Goal: Task Accomplishment & Management: Complete application form

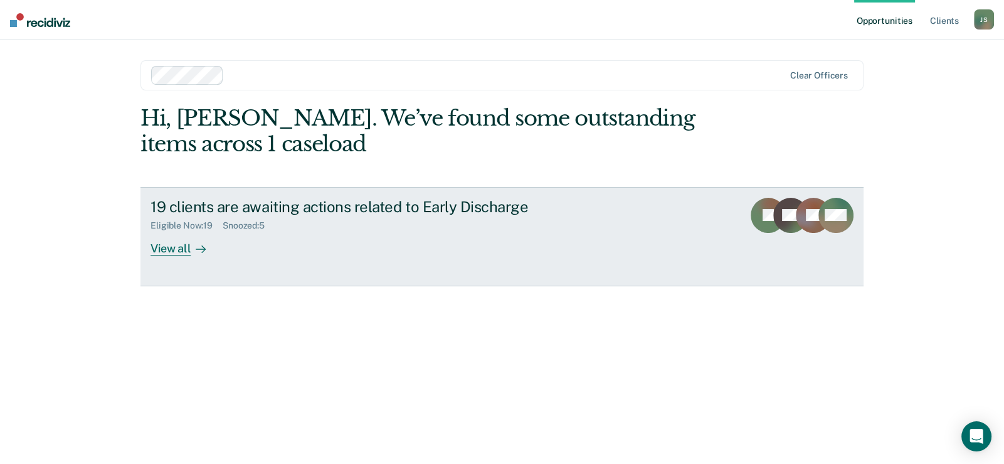
click at [167, 244] on div "View all" at bounding box center [186, 243] width 70 height 24
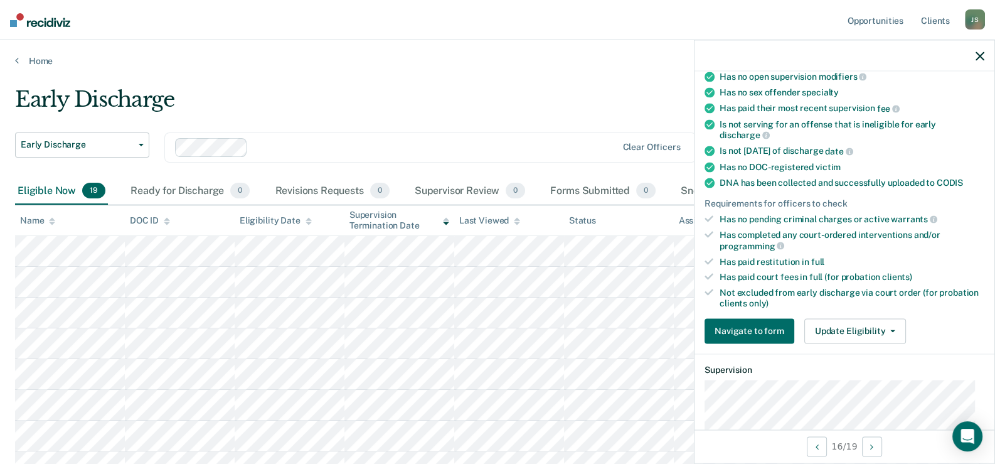
scroll to position [250, 0]
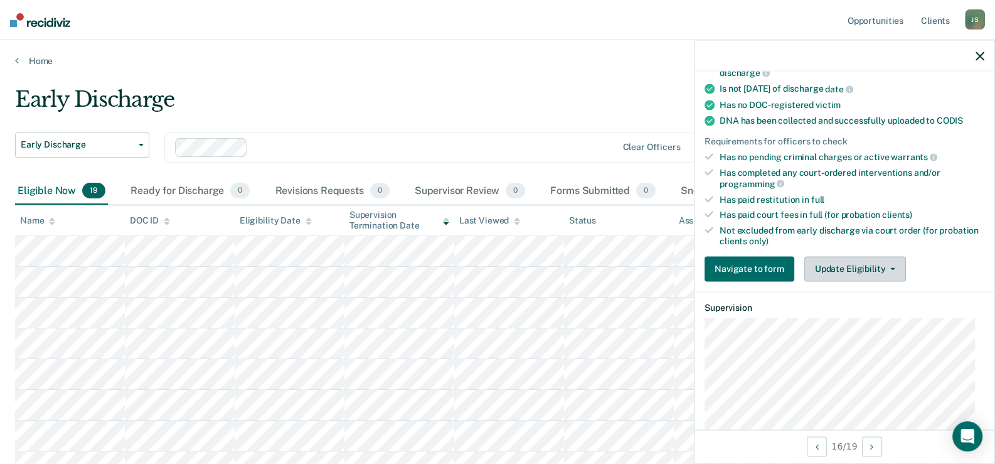
click at [827, 260] on button "Update Eligibility" at bounding box center [855, 268] width 102 height 25
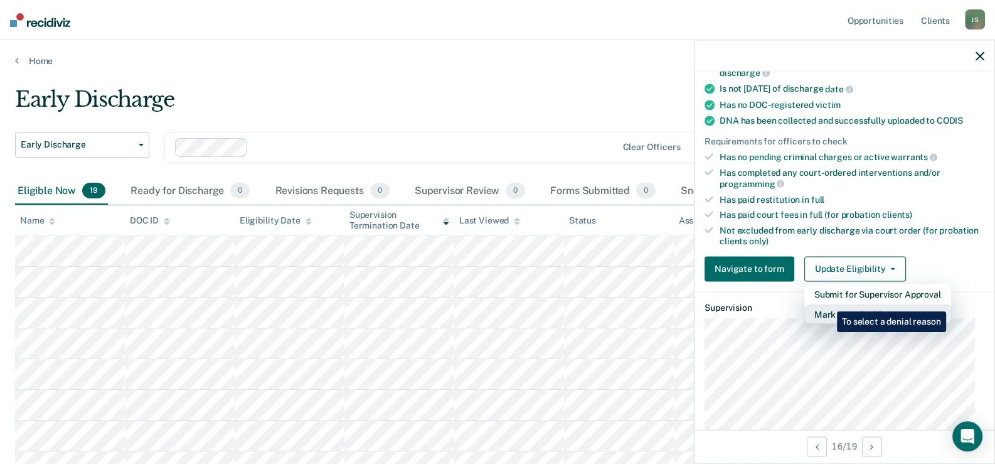
click at [827, 304] on button "Mark as Ineligible" at bounding box center [877, 314] width 147 height 20
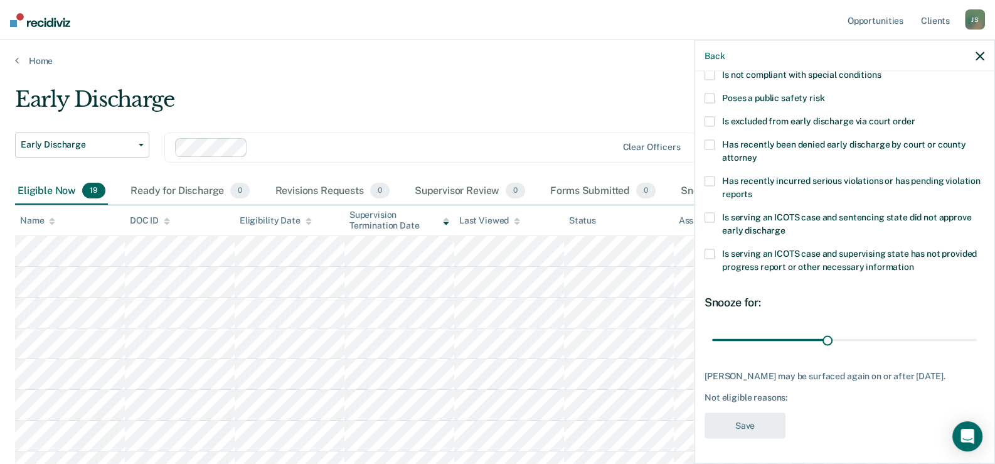
scroll to position [0, 0]
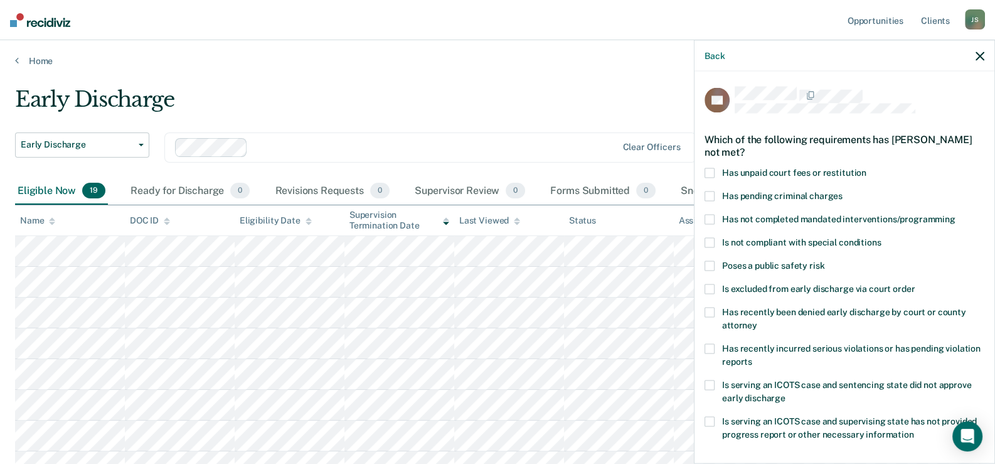
click at [712, 169] on span at bounding box center [709, 172] width 10 height 10
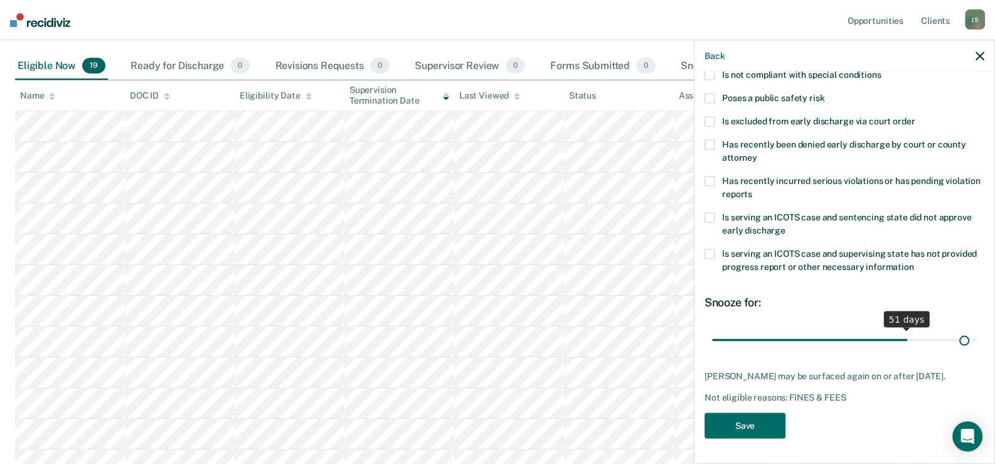
scroll to position [165, 0]
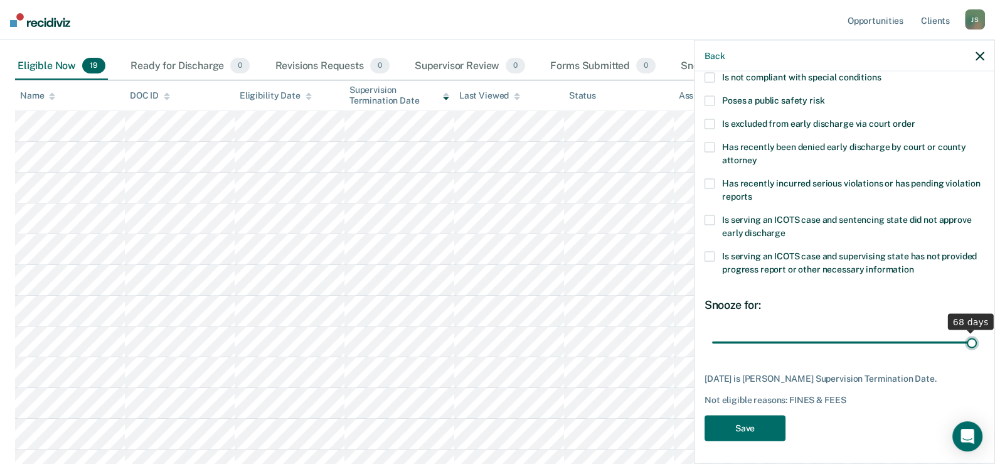
drag, startPoint x: 822, startPoint y: 328, endPoint x: 1003, endPoint y: 327, distance: 181.3
click at [977, 331] on input "range" at bounding box center [844, 342] width 265 height 22
type input "68"
drag, startPoint x: 959, startPoint y: 339, endPoint x: 970, endPoint y: 337, distance: 11.4
click at [970, 337] on input "range" at bounding box center [844, 342] width 265 height 22
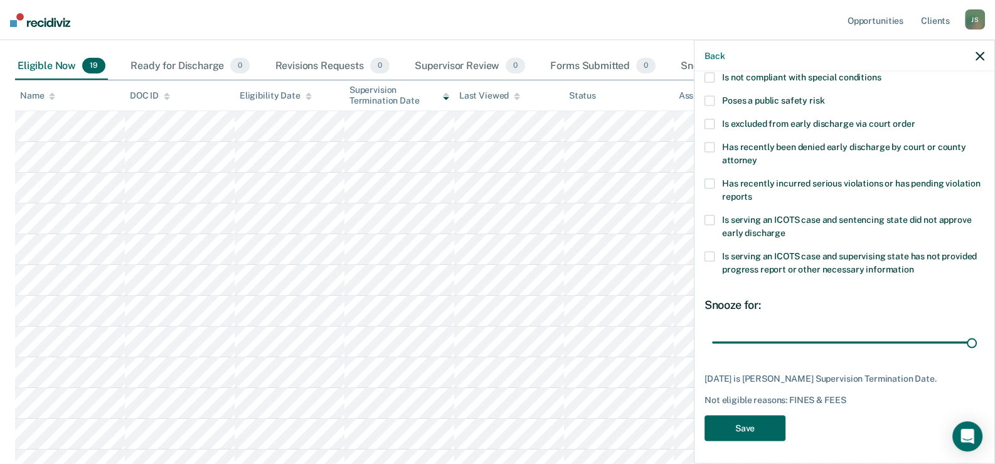
click at [740, 424] on button "Save" at bounding box center [744, 428] width 81 height 26
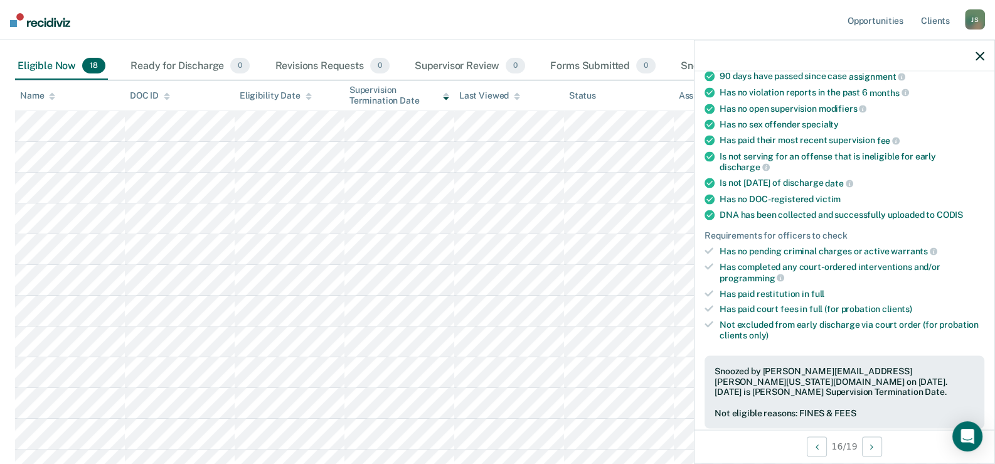
scroll to position [137, 0]
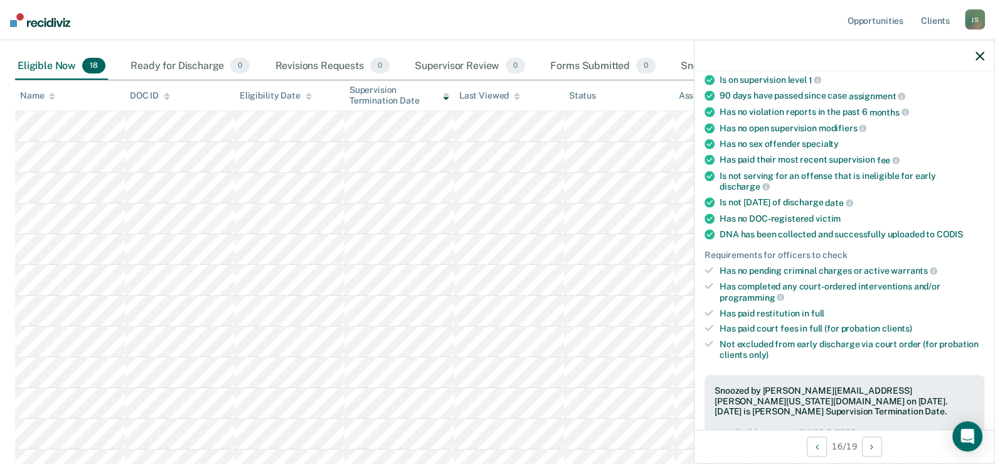
click at [295, 20] on nav "Opportunities Client s Jason Steil J S Profile How it works Log Out" at bounding box center [497, 20] width 995 height 40
click at [975, 54] on icon "button" at bounding box center [979, 55] width 9 height 9
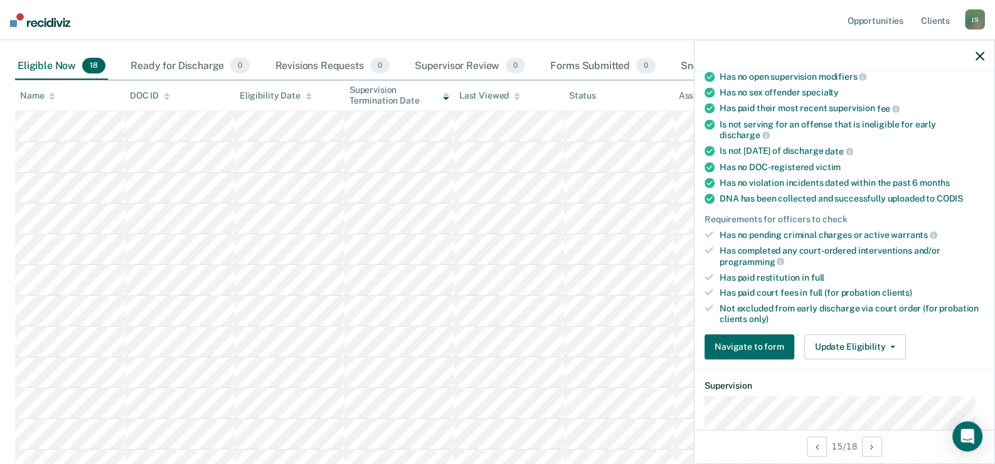
scroll to position [250, 0]
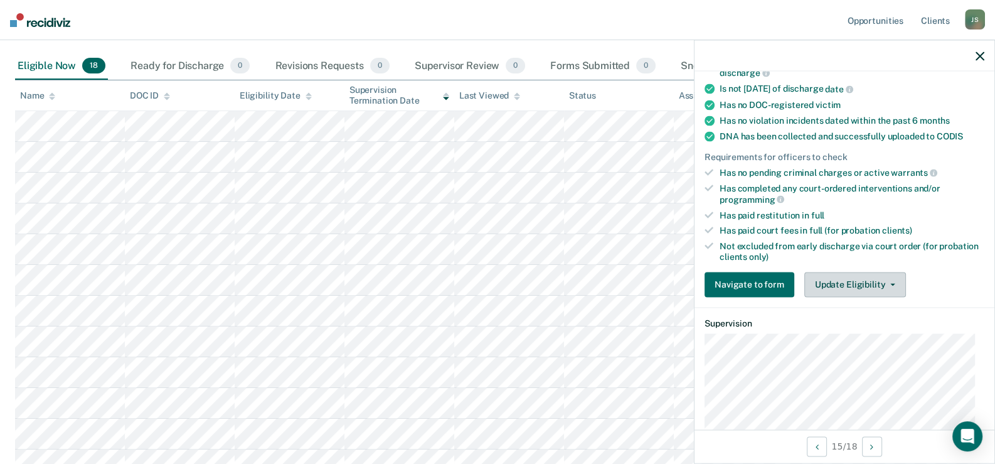
click at [845, 280] on button "Update Eligibility" at bounding box center [855, 284] width 102 height 25
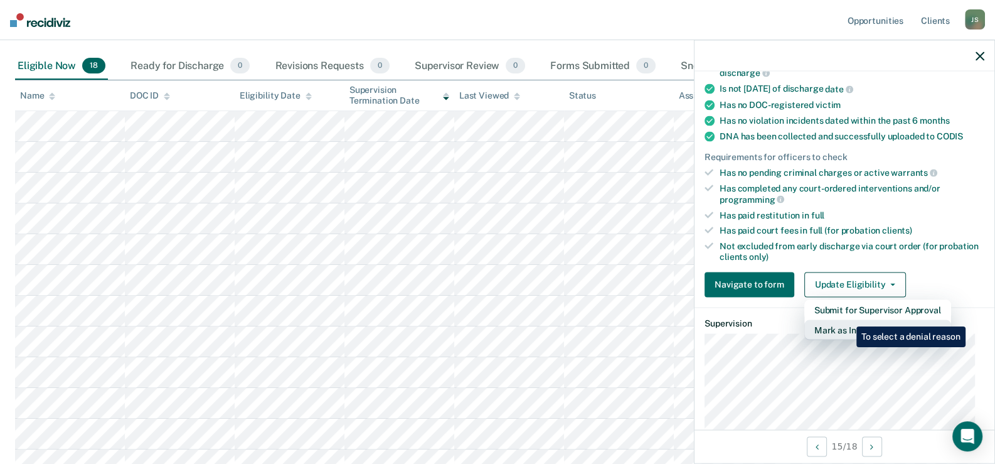
click at [847, 319] on button "Mark as Ineligible" at bounding box center [877, 329] width 147 height 20
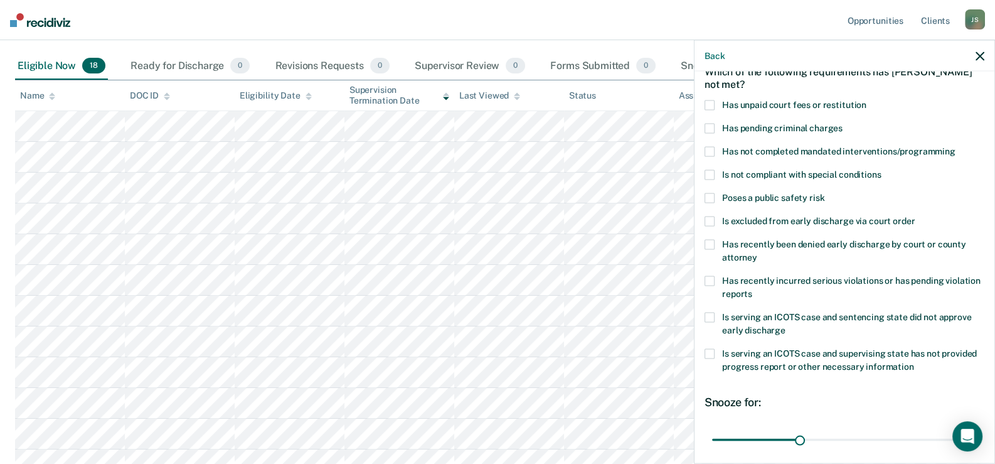
scroll to position [0, 0]
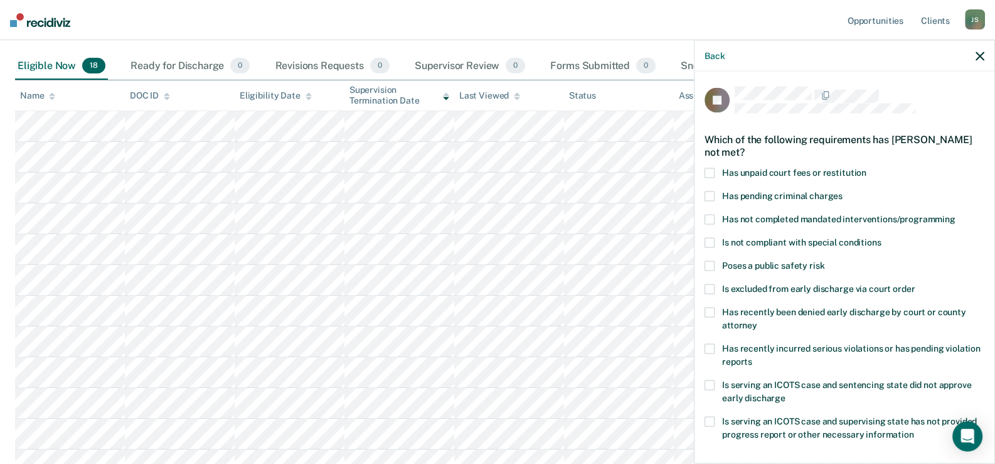
click at [711, 167] on span at bounding box center [709, 172] width 10 height 10
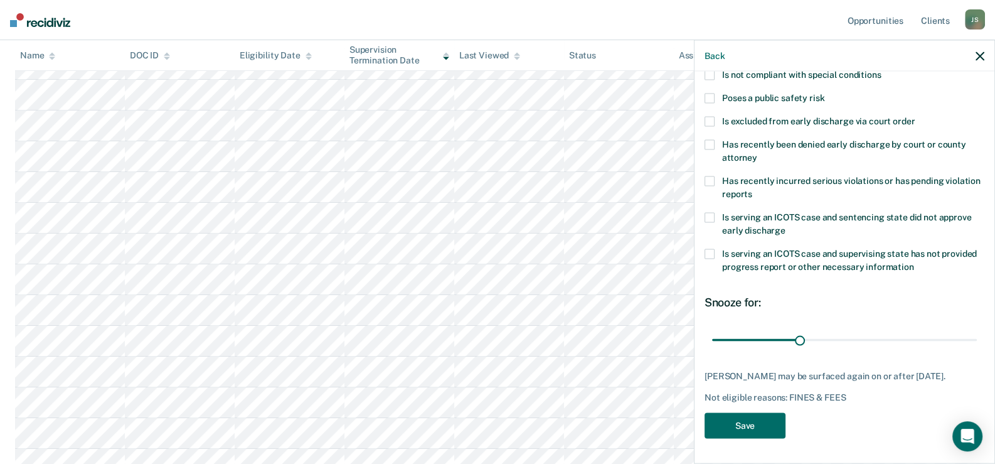
scroll to position [250, 0]
click at [778, 430] on button "Save" at bounding box center [744, 425] width 81 height 26
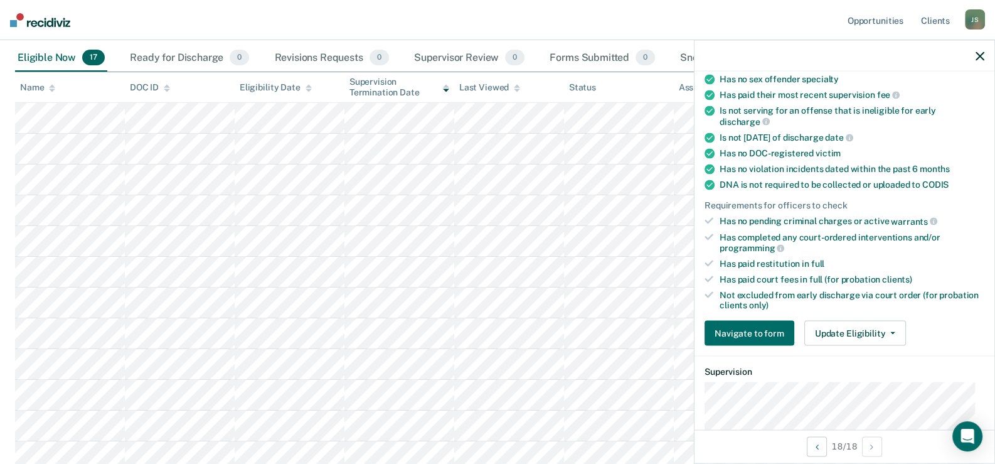
scroll to position [149, 0]
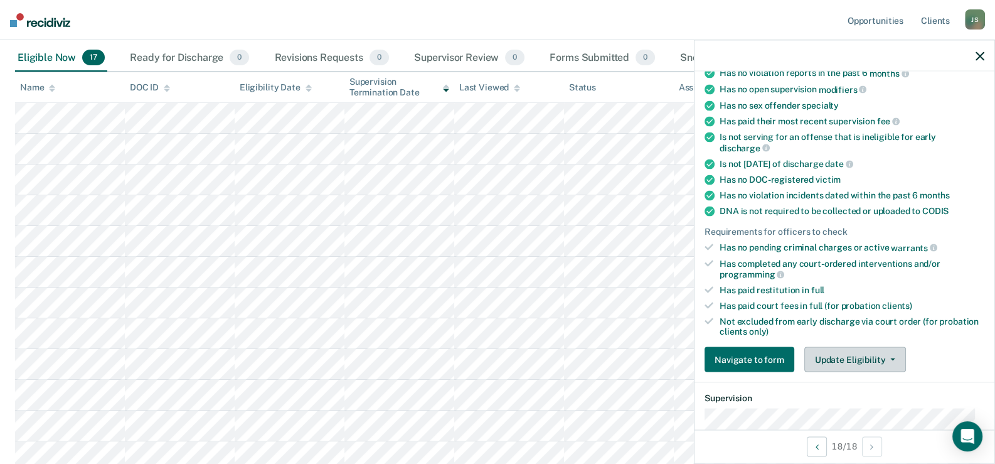
click at [830, 351] on button "Update Eligibility" at bounding box center [855, 359] width 102 height 25
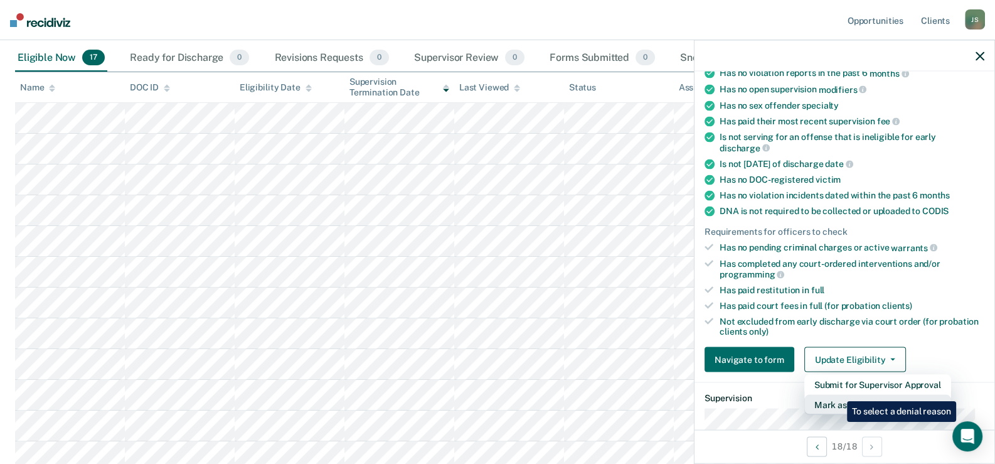
click at [837, 395] on button "Mark as Ineligible" at bounding box center [877, 405] width 147 height 20
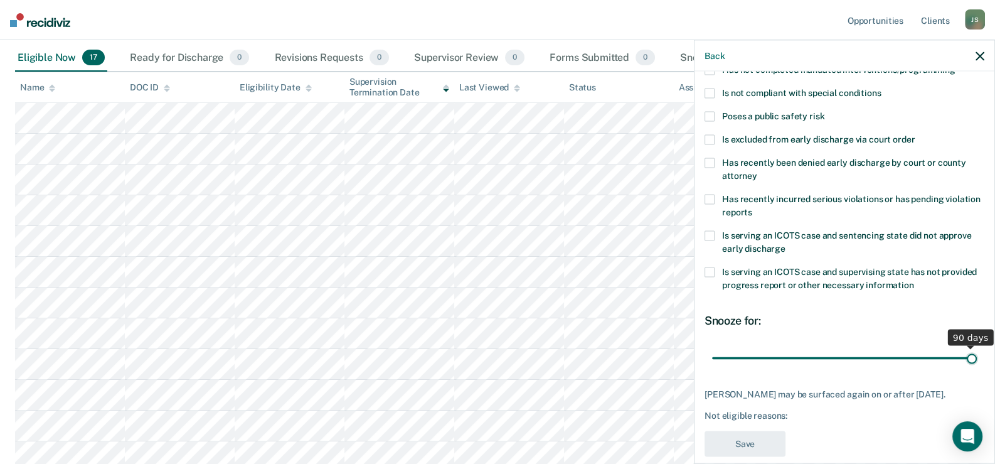
drag, startPoint x: 795, startPoint y: 353, endPoint x: 975, endPoint y: 349, distance: 180.7
type input "90"
click at [975, 349] on input "range" at bounding box center [844, 358] width 265 height 22
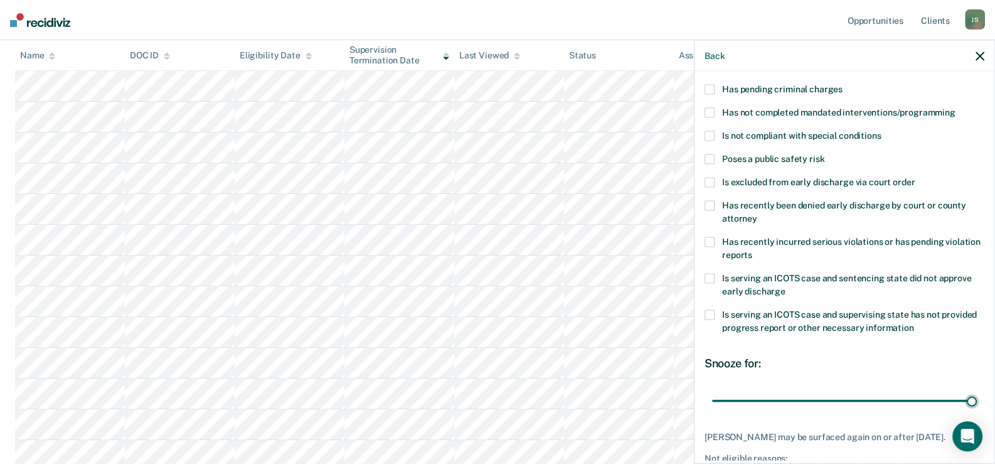
scroll to position [0, 0]
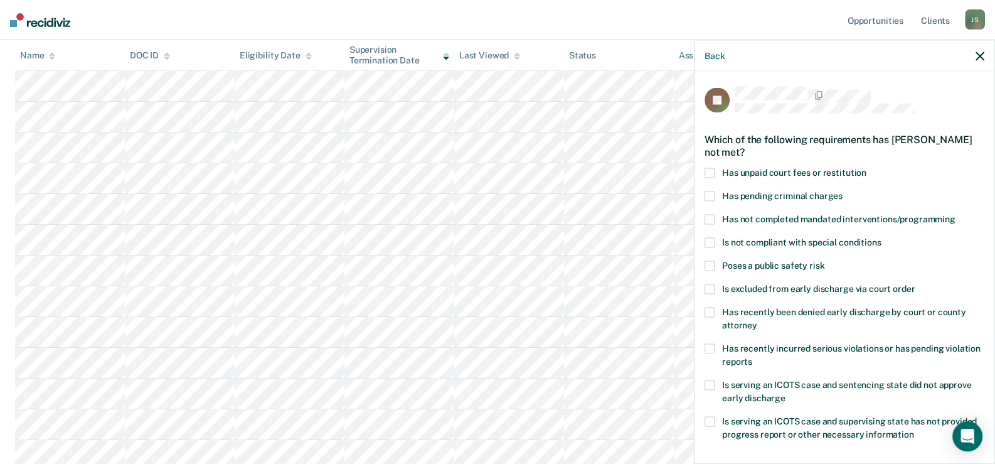
click at [704, 173] on span at bounding box center [709, 172] width 10 height 10
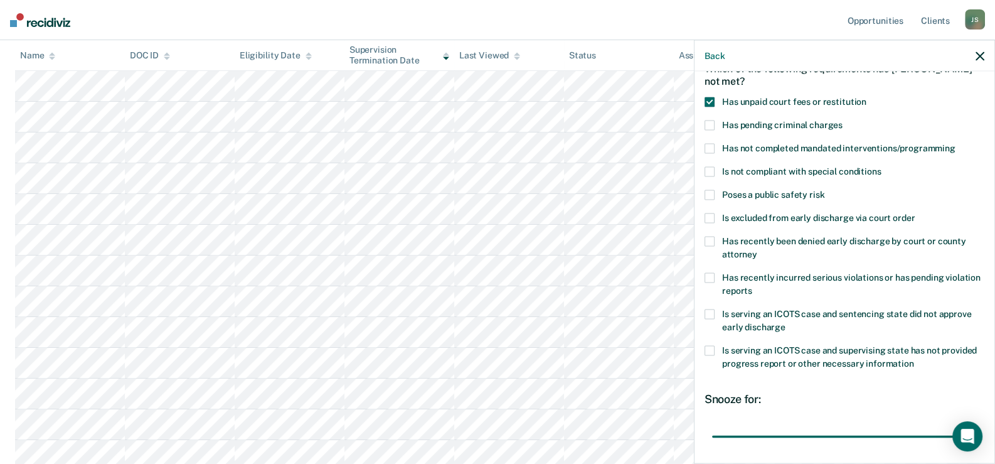
scroll to position [176, 0]
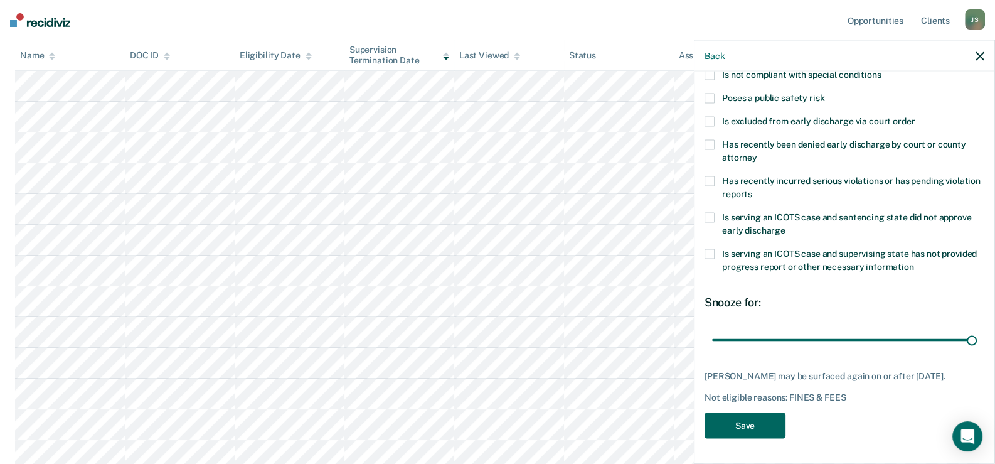
click at [765, 421] on button "Save" at bounding box center [744, 425] width 81 height 26
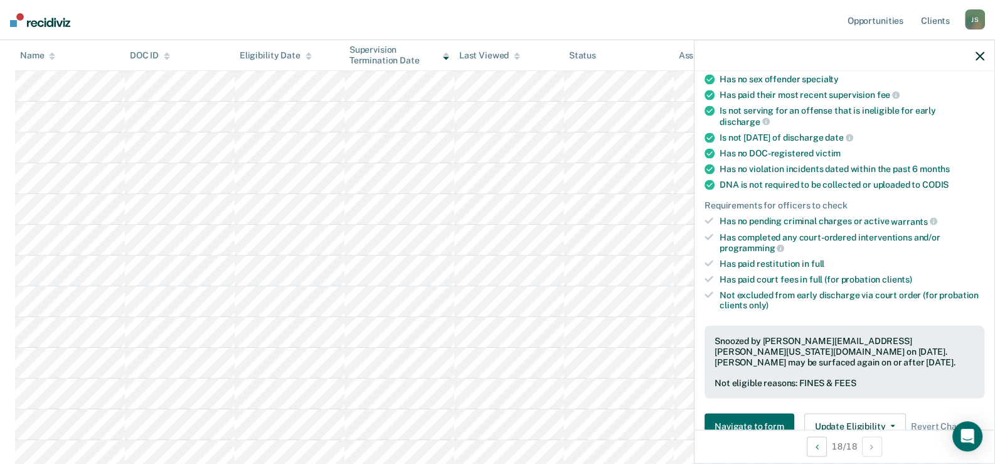
click at [990, 55] on div at bounding box center [844, 55] width 300 height 31
click at [985, 58] on div at bounding box center [844, 55] width 300 height 31
click at [977, 58] on icon "button" at bounding box center [979, 55] width 9 height 9
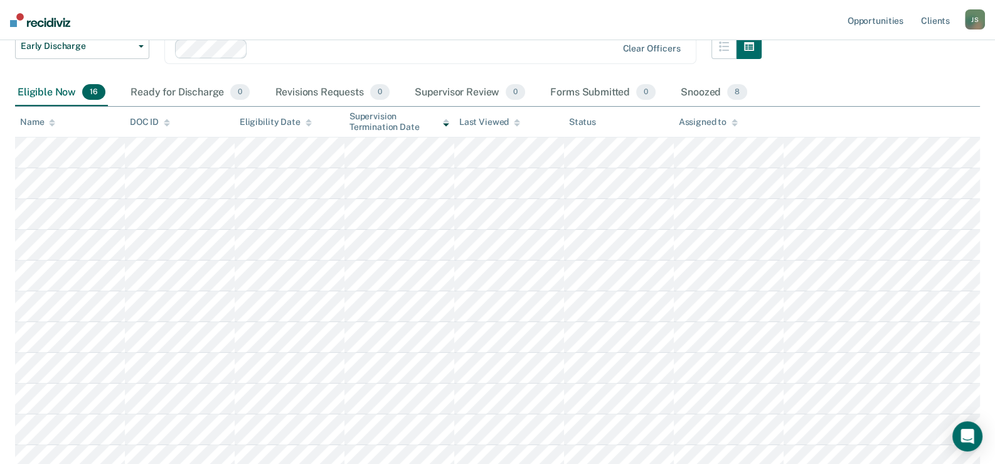
scroll to position [0, 0]
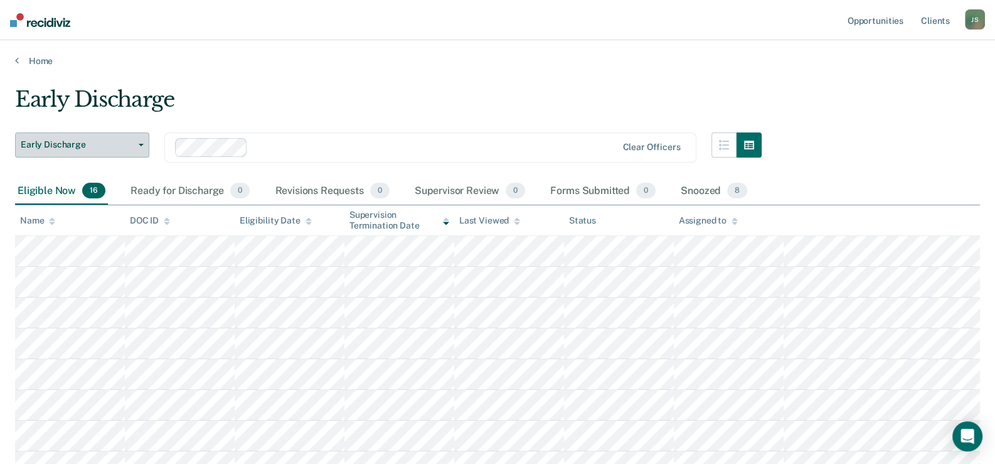
click at [133, 141] on span "Early Discharge" at bounding box center [77, 144] width 113 height 11
click at [218, 90] on div "Early Discharge" at bounding box center [388, 105] width 746 height 36
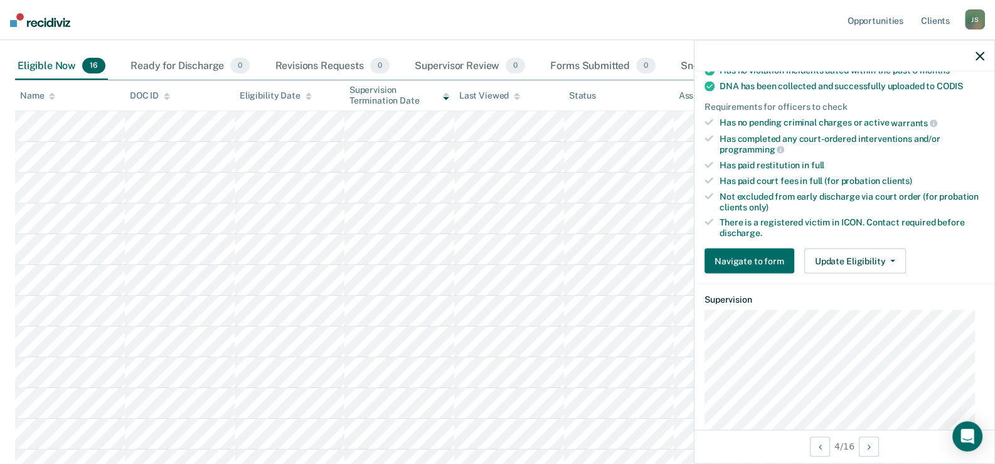
scroll to position [313, 0]
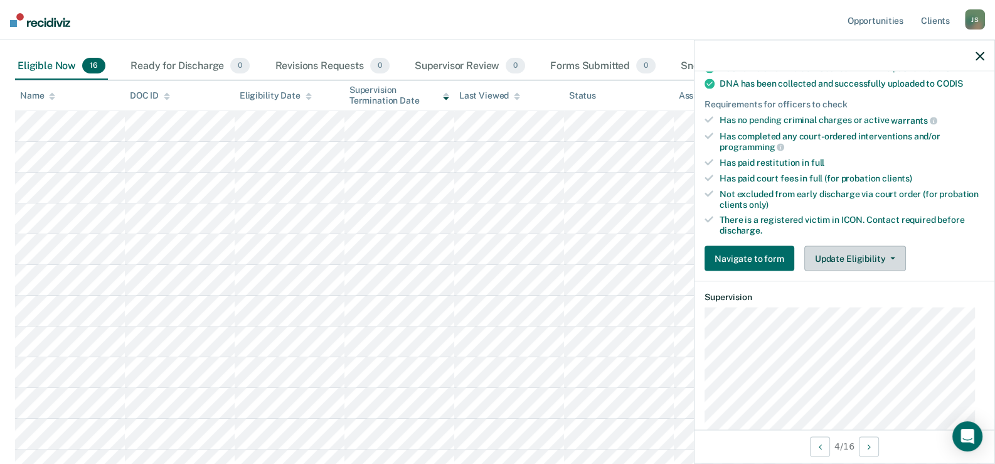
click at [854, 250] on button "Update Eligibility" at bounding box center [855, 257] width 102 height 25
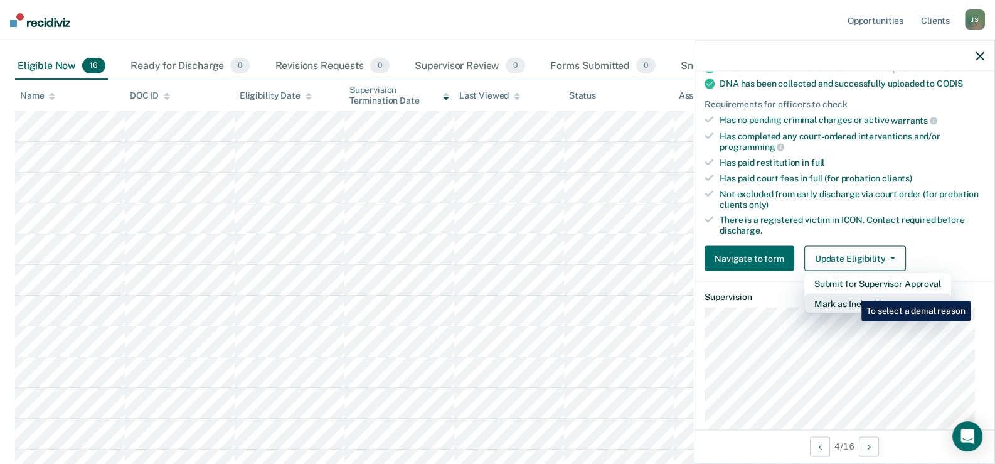
click at [852, 293] on button "Mark as Ineligible" at bounding box center [877, 303] width 147 height 20
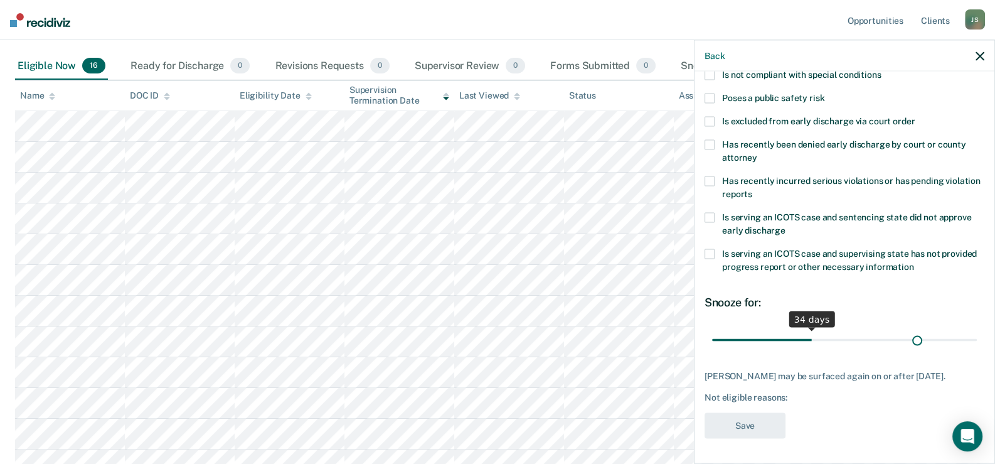
scroll to position [176, 0]
drag, startPoint x: 796, startPoint y: 327, endPoint x: 985, endPoint y: 326, distance: 189.4
type input "90"
click at [977, 329] on input "range" at bounding box center [844, 340] width 265 height 22
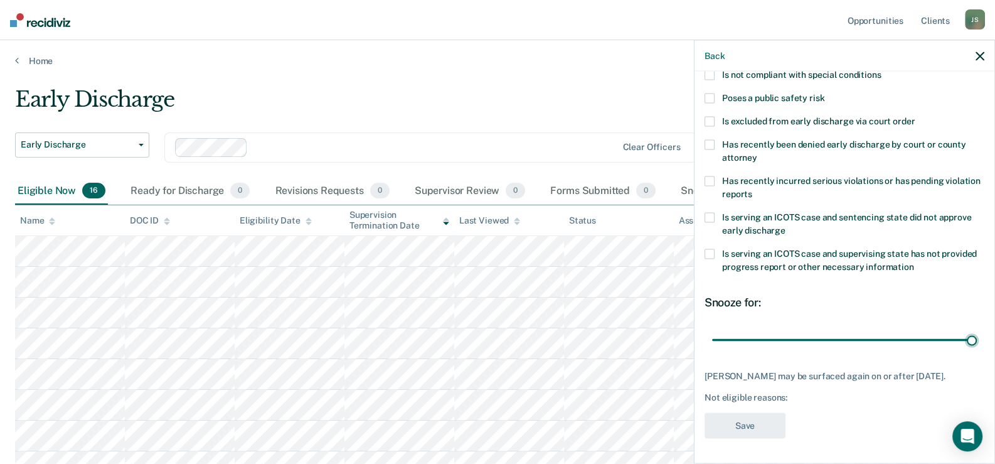
scroll to position [0, 0]
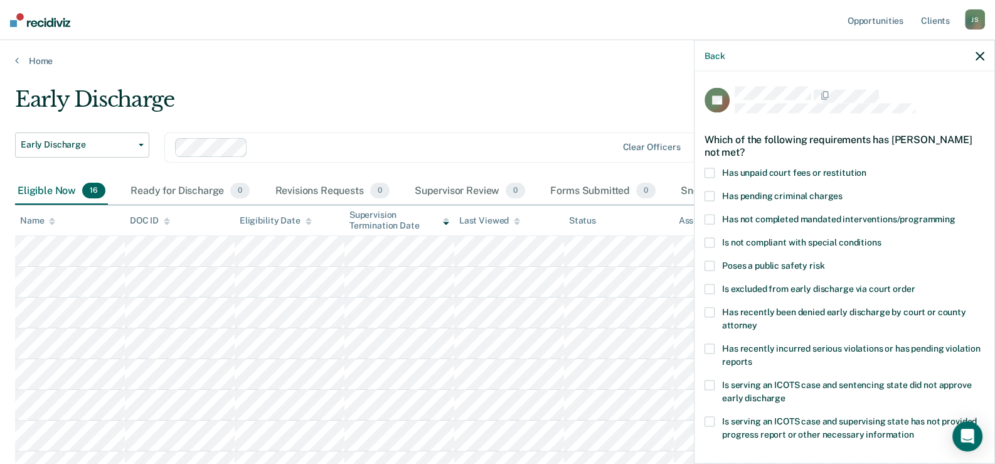
click at [709, 172] on span at bounding box center [709, 172] width 10 height 10
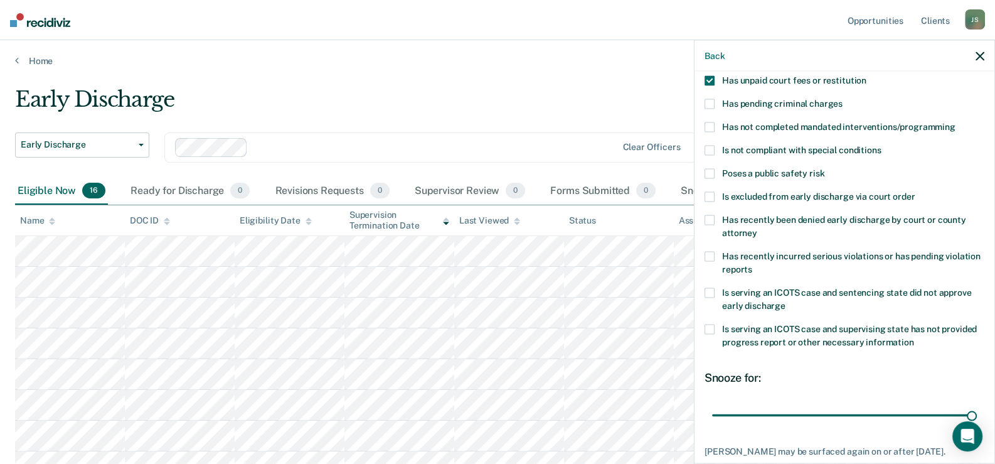
scroll to position [176, 0]
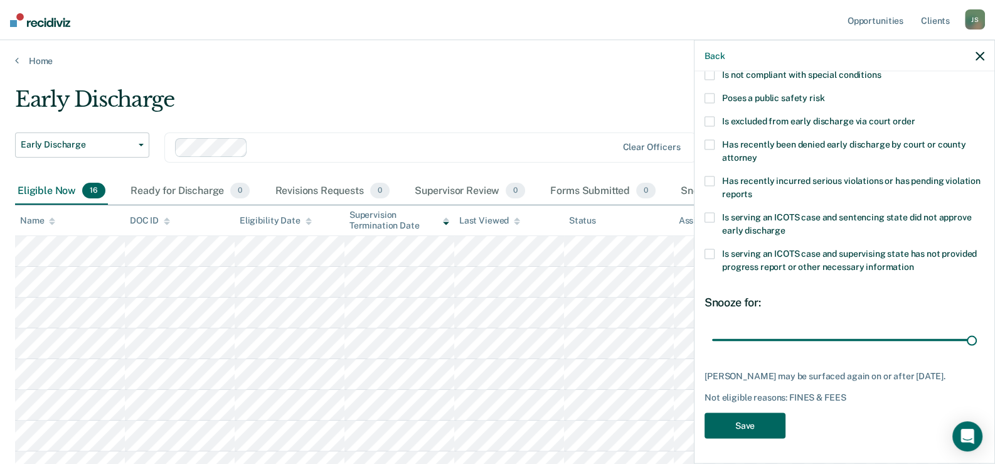
click at [729, 431] on button "Save" at bounding box center [744, 425] width 81 height 26
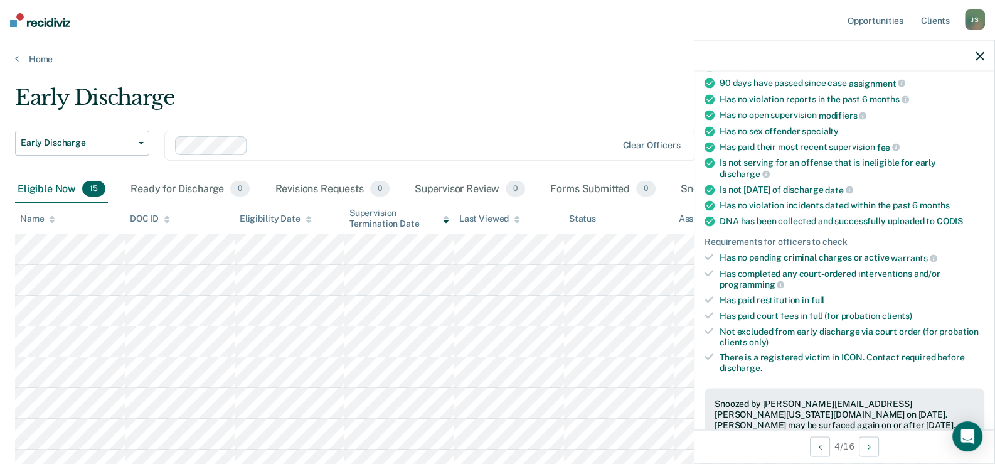
scroll to position [0, 0]
click at [980, 55] on icon "button" at bounding box center [979, 55] width 9 height 9
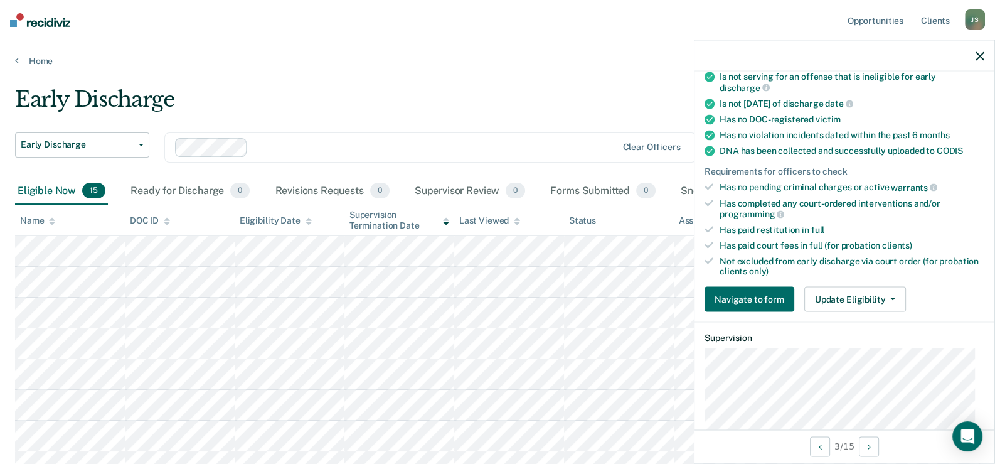
scroll to position [250, 0]
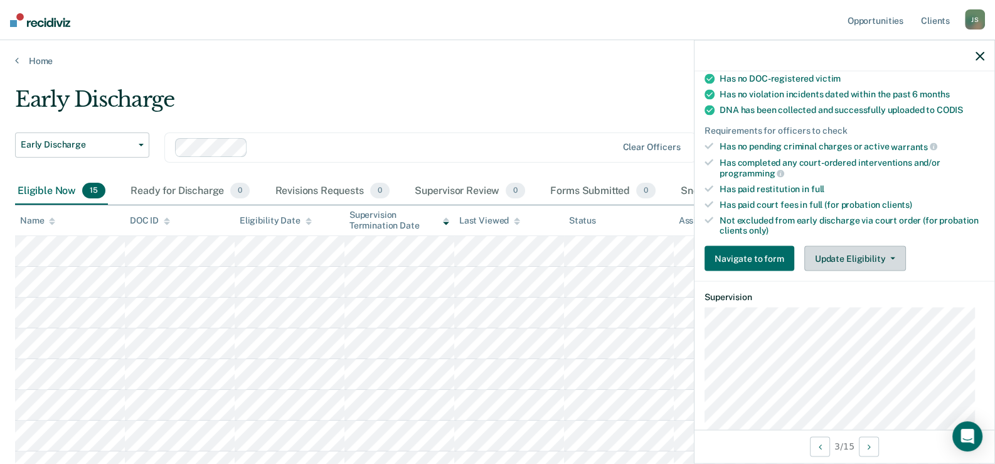
click at [840, 253] on button "Update Eligibility" at bounding box center [855, 258] width 102 height 25
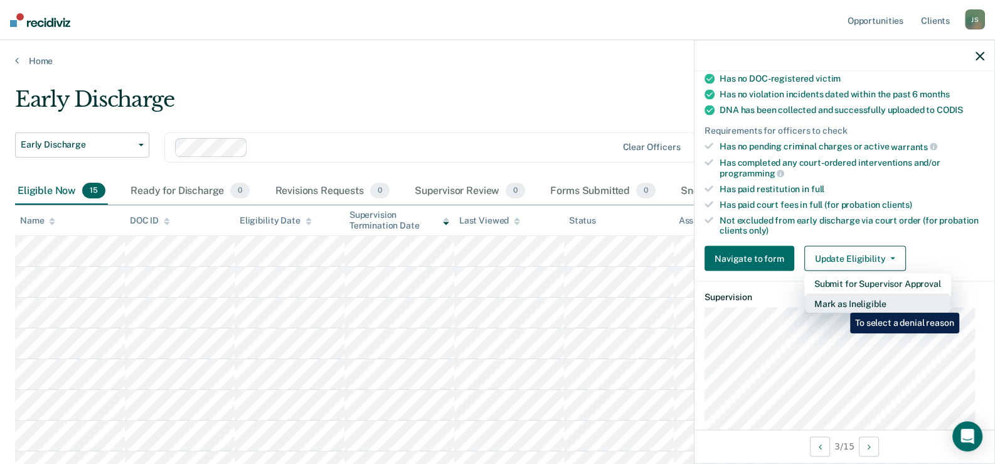
click at [840, 303] on button "Mark as Ineligible" at bounding box center [877, 304] width 147 height 20
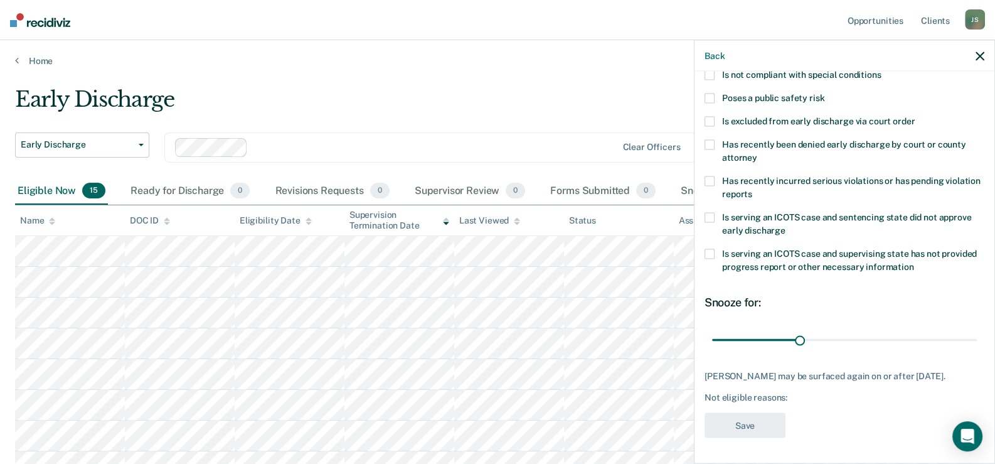
scroll to position [176, 0]
click at [703, 109] on div "RF Which of the following requirements has Ronald Fogle not met? Has unpaid cou…" at bounding box center [844, 266] width 300 height 389
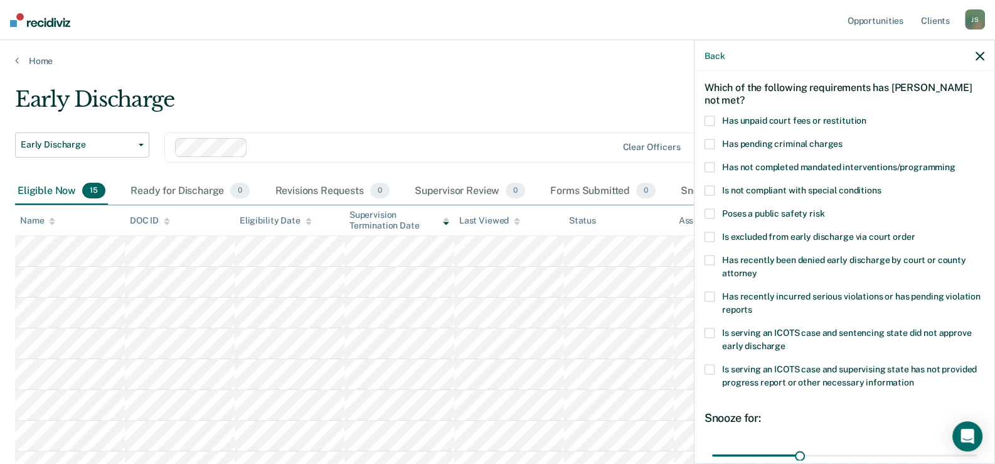
scroll to position [50, 0]
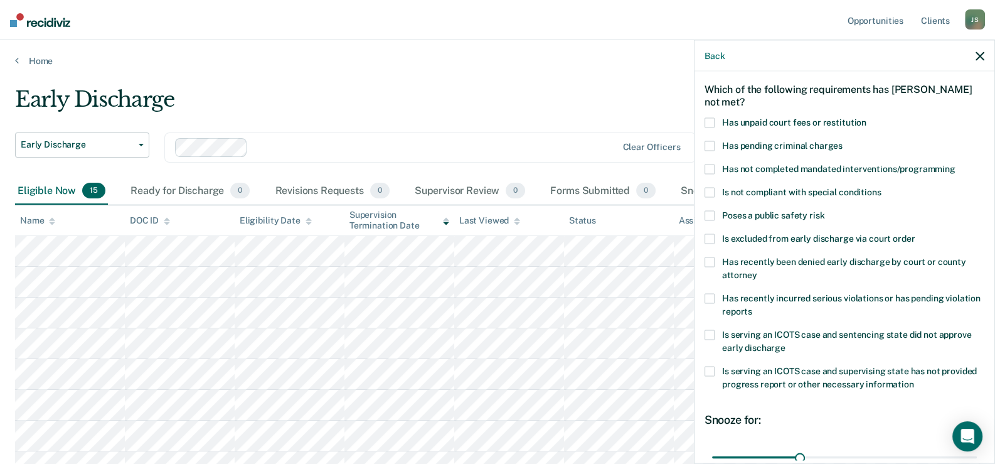
click at [709, 117] on span at bounding box center [709, 122] width 10 height 10
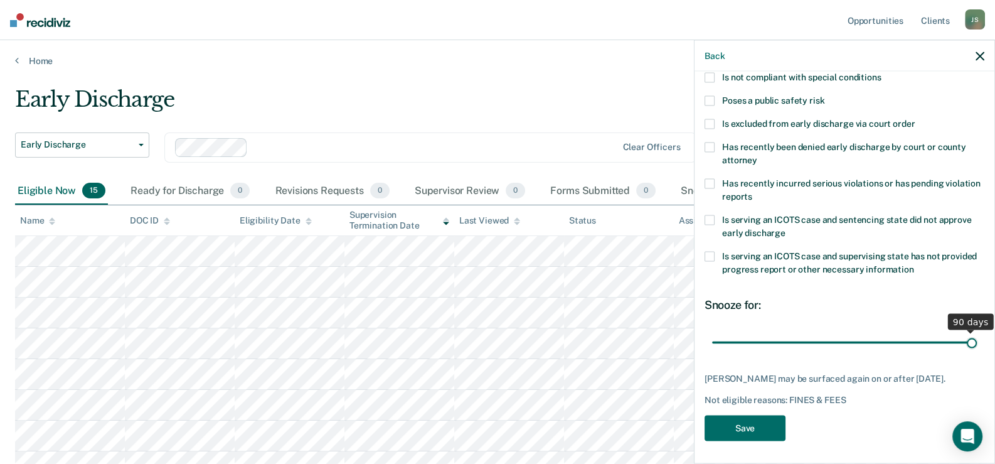
scroll to position [165, 0]
drag, startPoint x: 796, startPoint y: 326, endPoint x: 1003, endPoint y: 326, distance: 207.0
type input "90"
click at [977, 331] on input "range" at bounding box center [844, 342] width 265 height 22
click at [736, 416] on button "Save" at bounding box center [744, 428] width 81 height 26
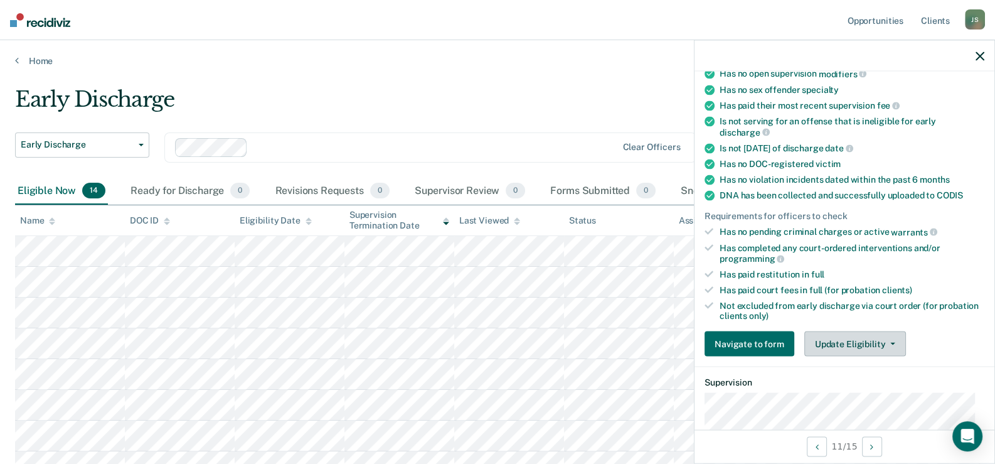
click at [837, 336] on button "Update Eligibility" at bounding box center [855, 343] width 102 height 25
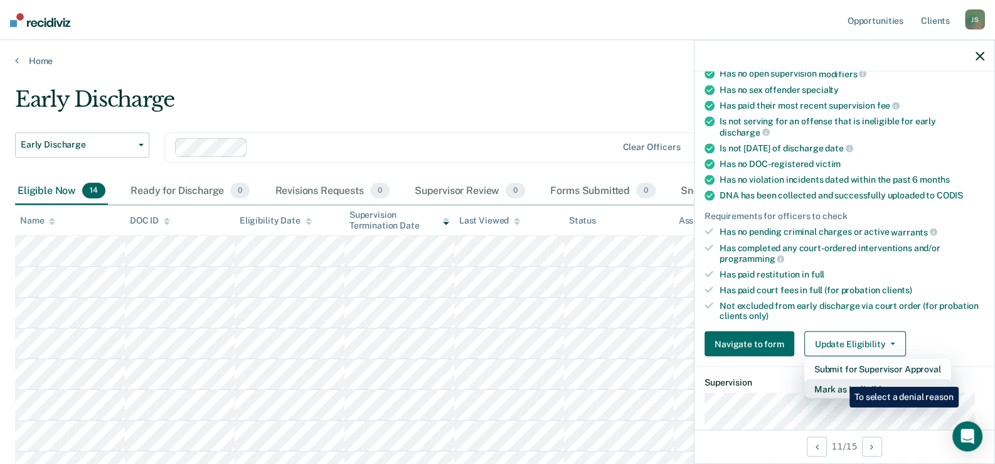
click at [840, 379] on button "Mark as Ineligible" at bounding box center [877, 389] width 147 height 20
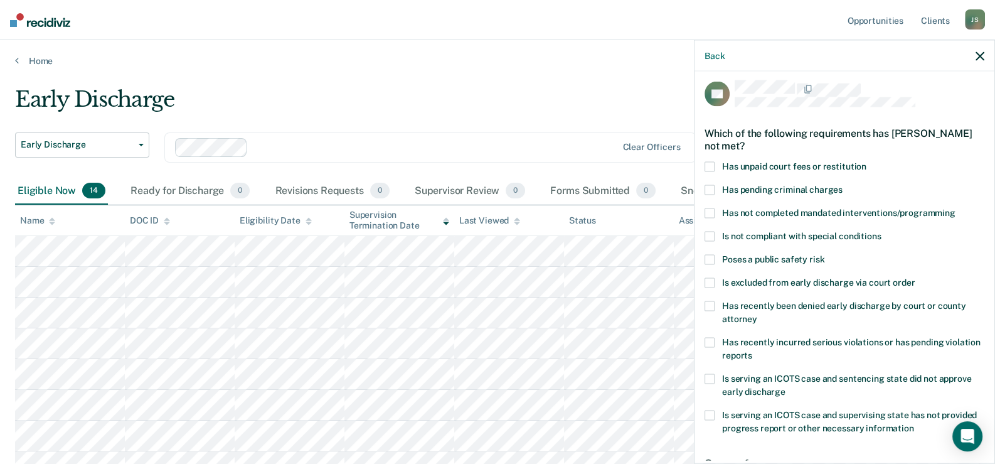
scroll to position [0, 0]
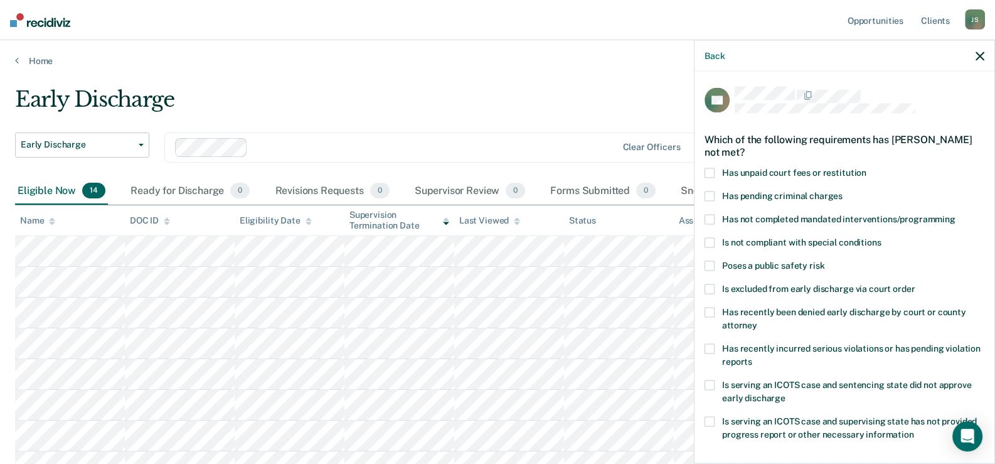
click at [708, 171] on span at bounding box center [709, 172] width 10 height 10
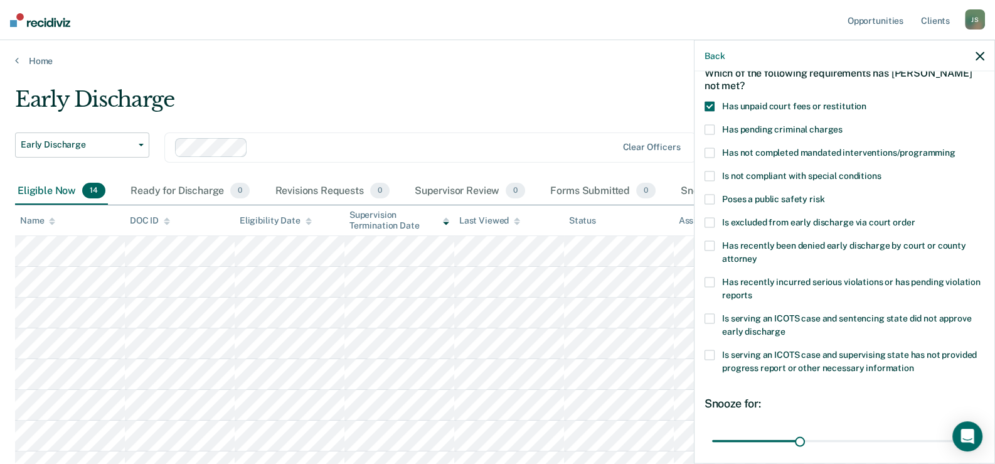
scroll to position [165, 0]
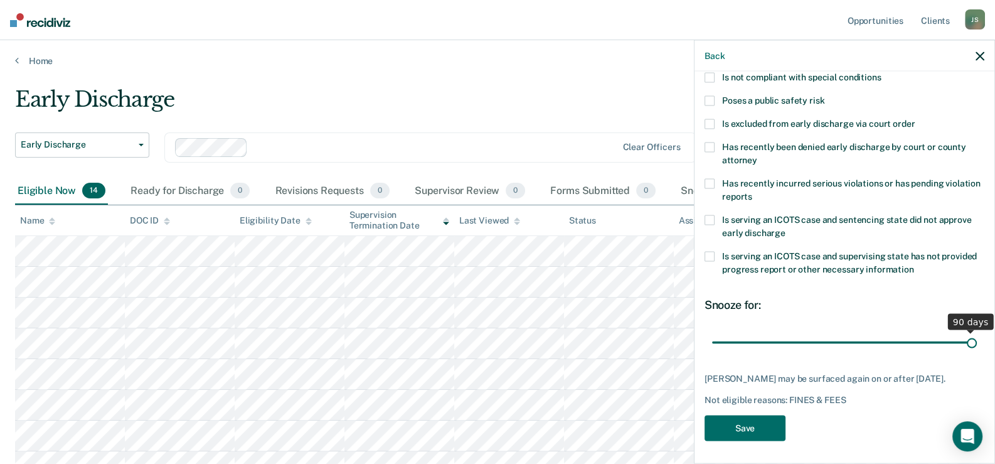
drag, startPoint x: 795, startPoint y: 337, endPoint x: 989, endPoint y: 327, distance: 194.7
type input "90"
click at [977, 331] on input "range" at bounding box center [844, 342] width 265 height 22
click at [749, 425] on button "Save" at bounding box center [744, 428] width 81 height 26
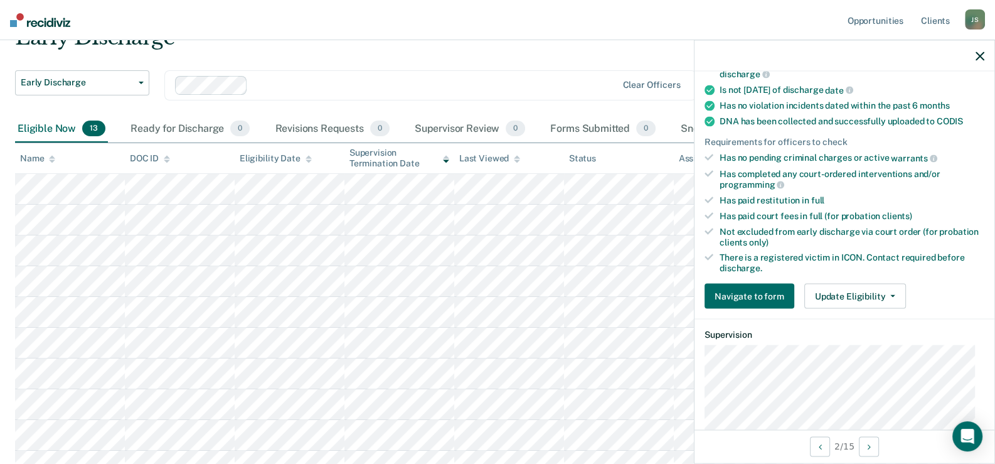
scroll to position [280, 0]
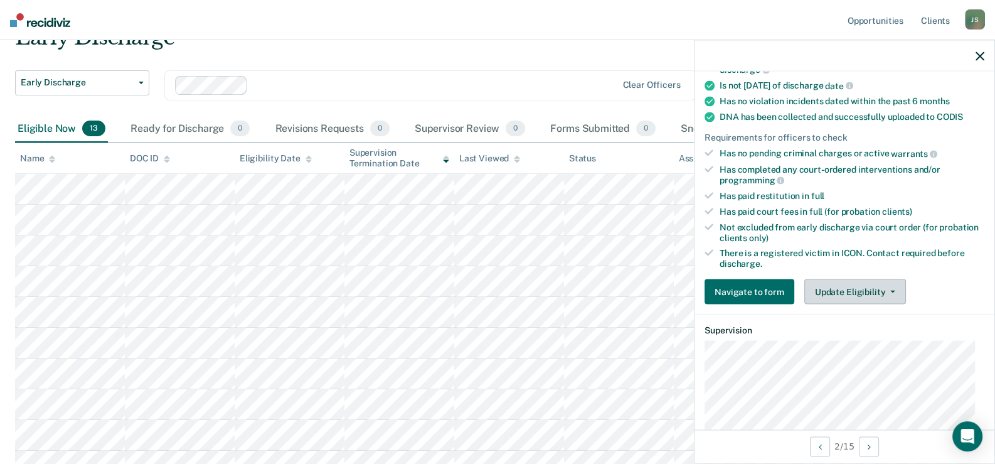
click at [834, 285] on button "Update Eligibility" at bounding box center [855, 290] width 102 height 25
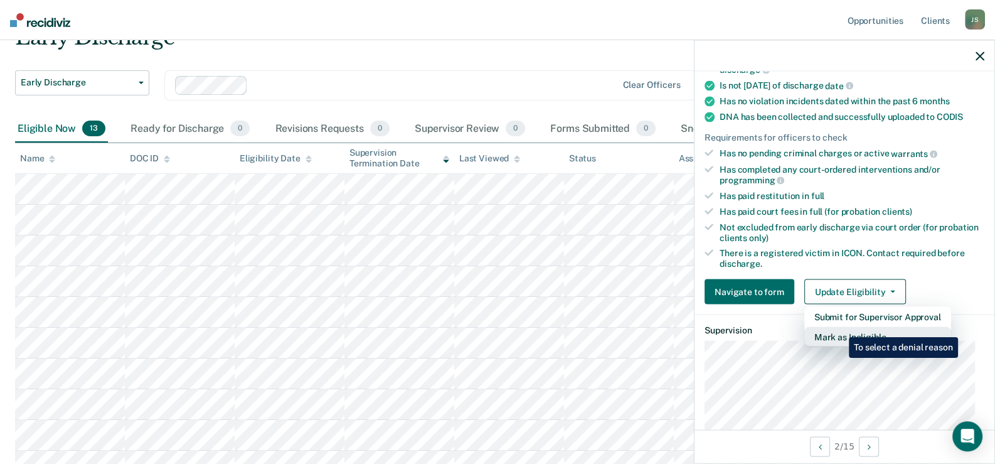
click at [839, 327] on button "Mark as Ineligible" at bounding box center [877, 336] width 147 height 20
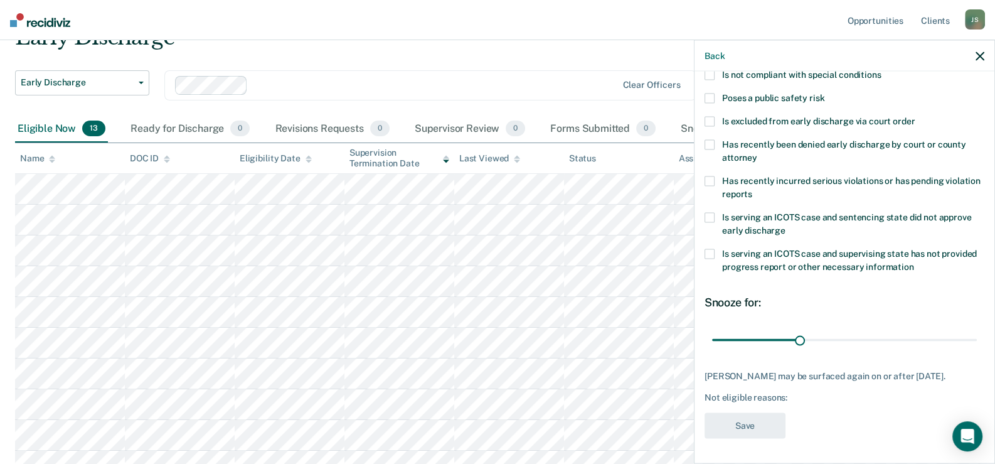
scroll to position [0, 0]
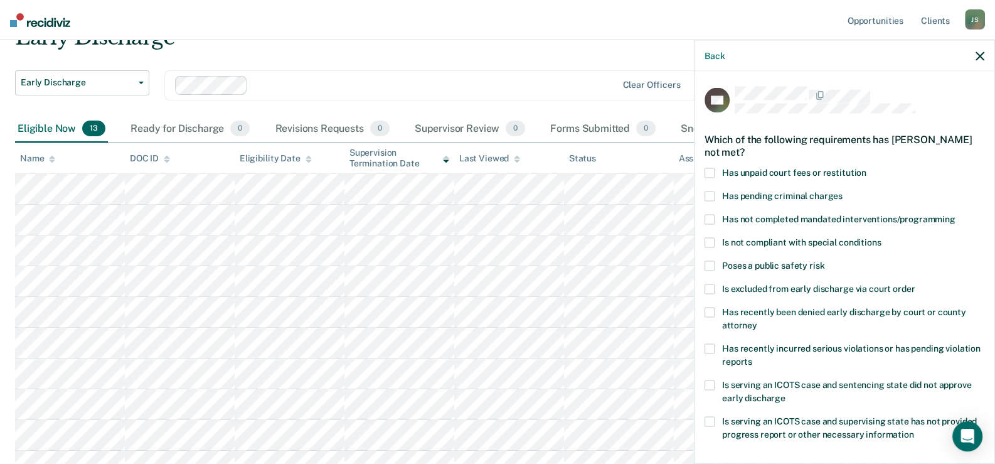
click at [711, 168] on span at bounding box center [709, 172] width 10 height 10
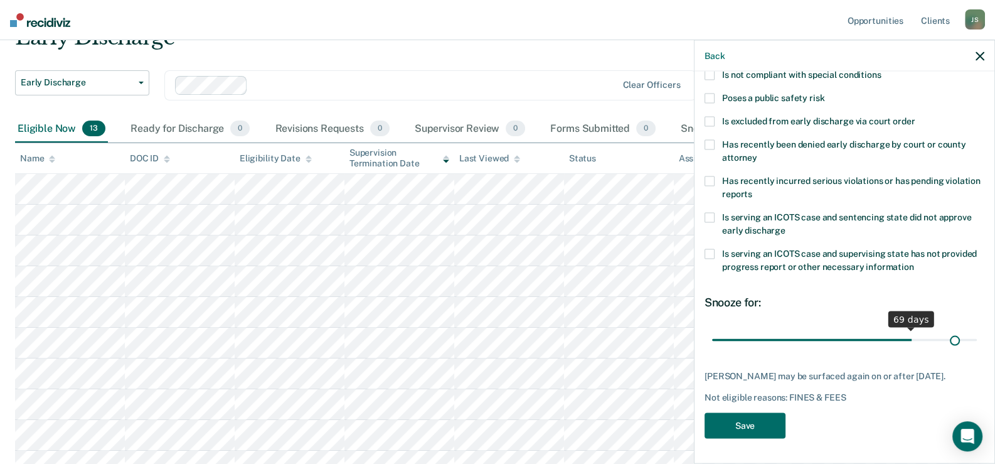
scroll to position [176, 0]
drag, startPoint x: 797, startPoint y: 329, endPoint x: 1003, endPoint y: 322, distance: 206.4
type input "90"
click at [977, 329] on input "range" at bounding box center [844, 340] width 265 height 22
click at [750, 426] on button "Save" at bounding box center [744, 425] width 81 height 26
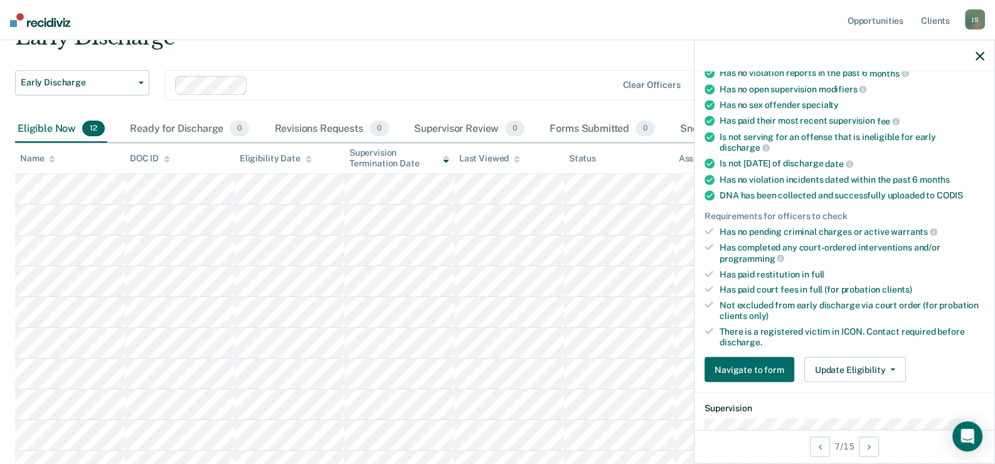
scroll to position [149, 0]
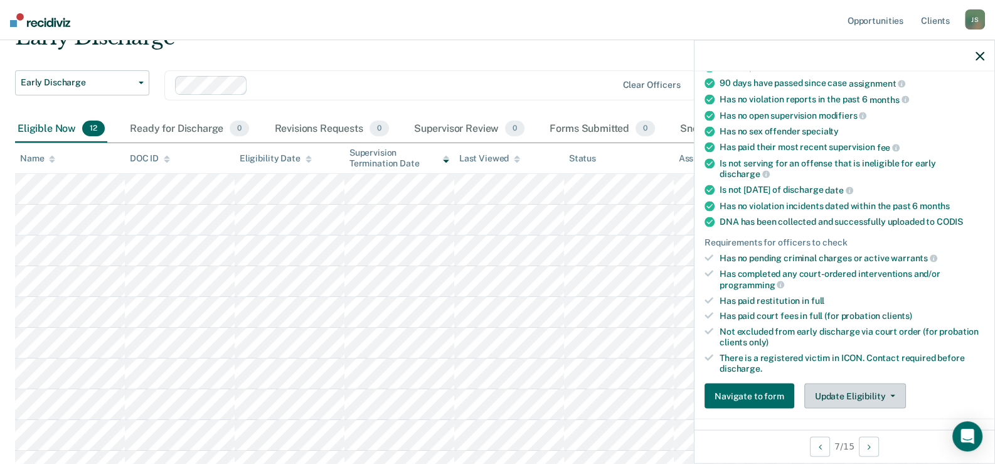
click at [842, 389] on button "Update Eligibility" at bounding box center [855, 395] width 102 height 25
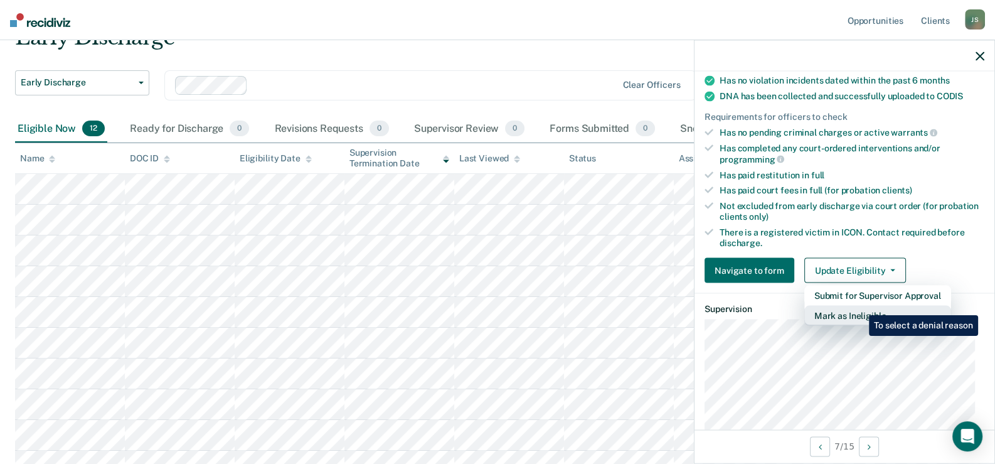
click at [859, 305] on button "Mark as Ineligible" at bounding box center [877, 315] width 147 height 20
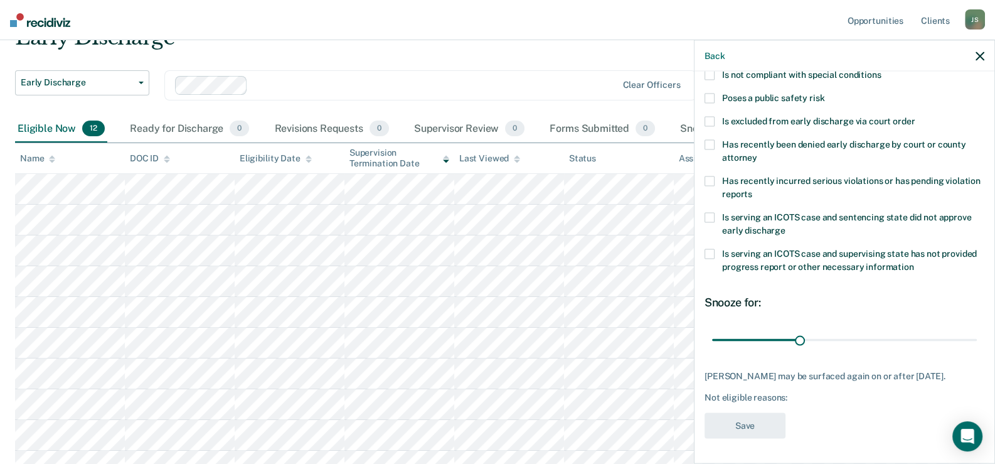
scroll to position [0, 0]
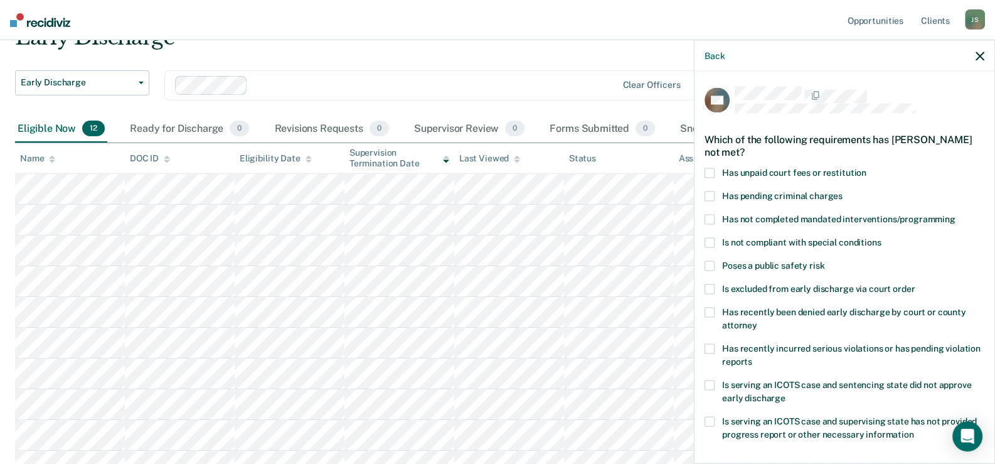
click at [707, 169] on span at bounding box center [709, 172] width 10 height 10
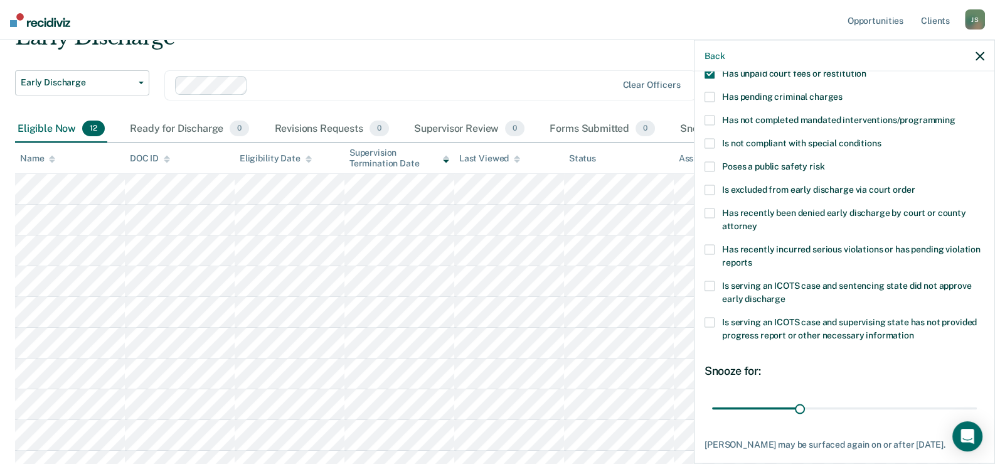
scroll to position [176, 0]
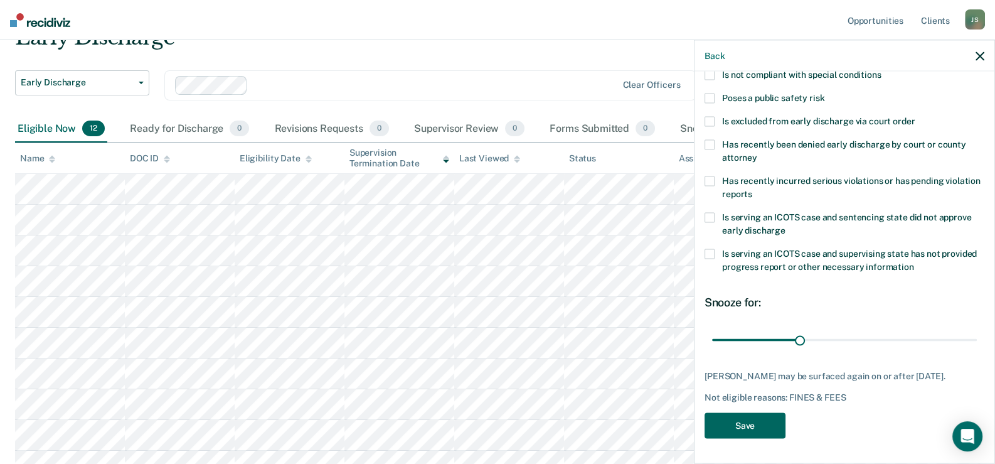
click at [768, 412] on button "Save" at bounding box center [744, 425] width 81 height 26
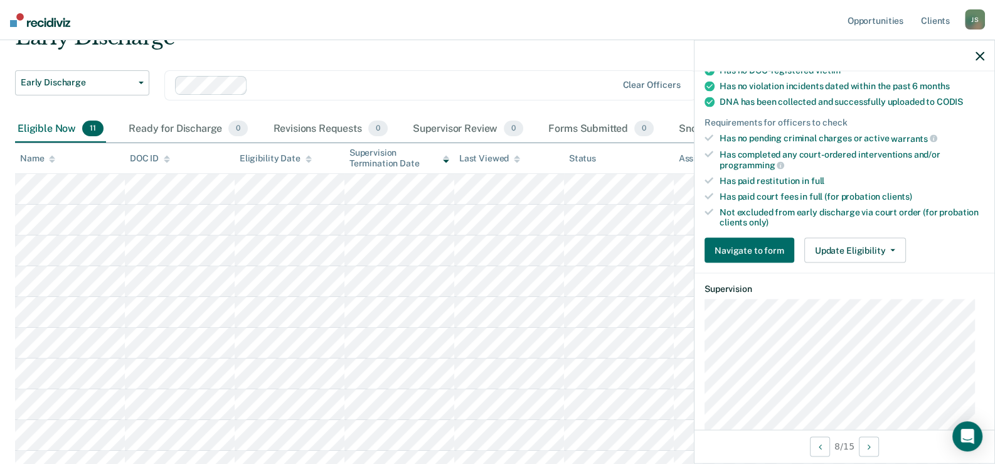
scroll to position [337, 0]
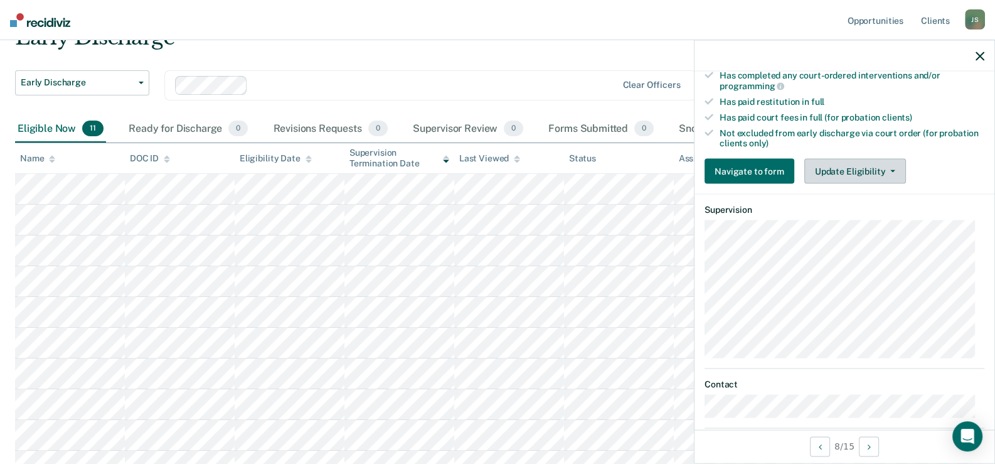
click at [855, 168] on button "Update Eligibility" at bounding box center [855, 171] width 102 height 25
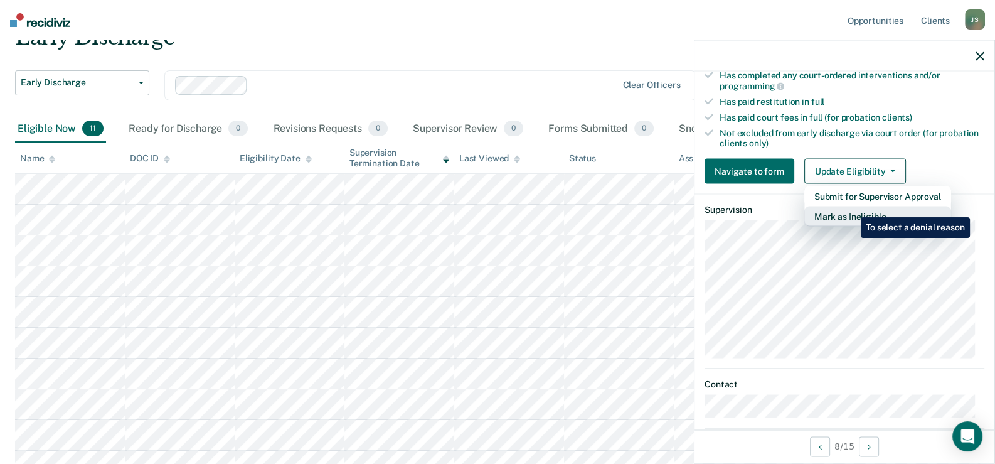
click at [851, 208] on button "Mark as Ineligible" at bounding box center [877, 216] width 147 height 20
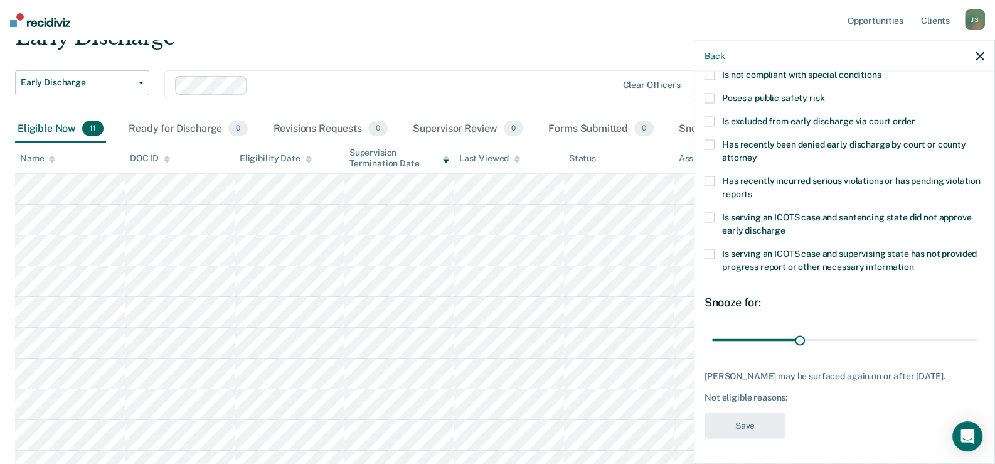
scroll to position [0, 0]
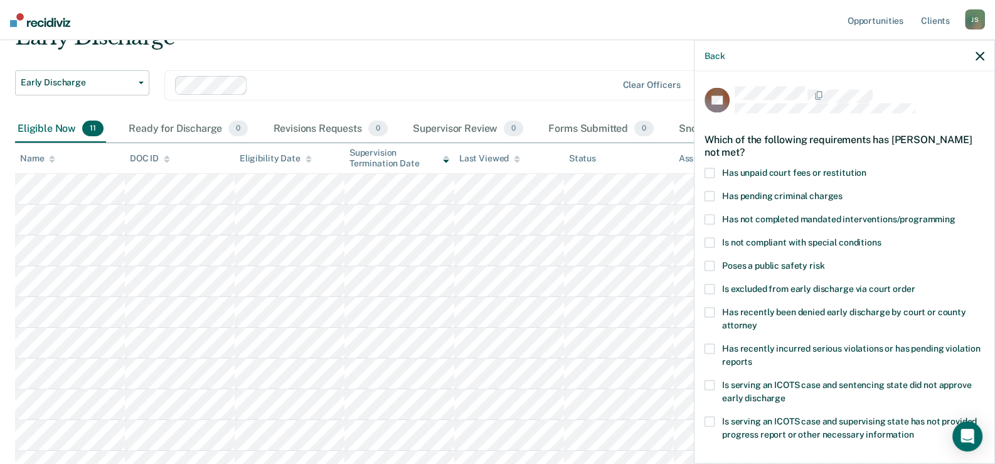
click at [708, 170] on span at bounding box center [709, 172] width 10 height 10
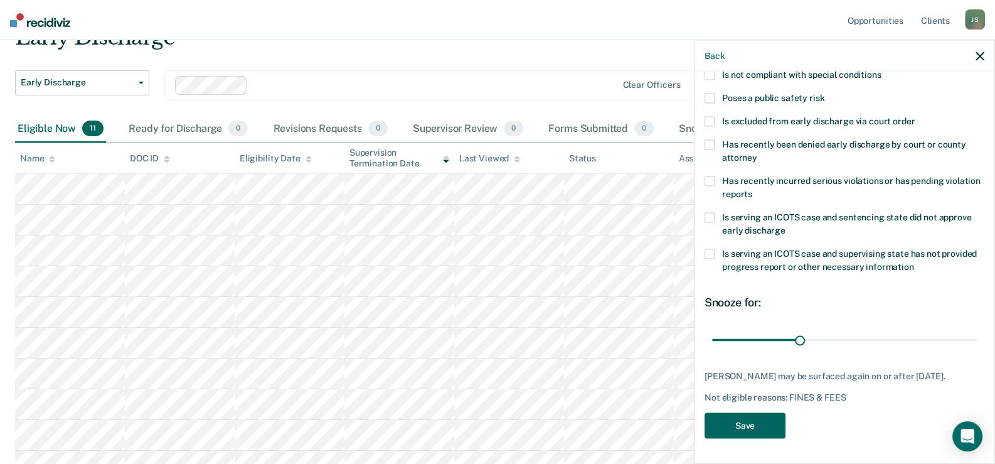
click at [738, 429] on button "Save" at bounding box center [744, 425] width 81 height 26
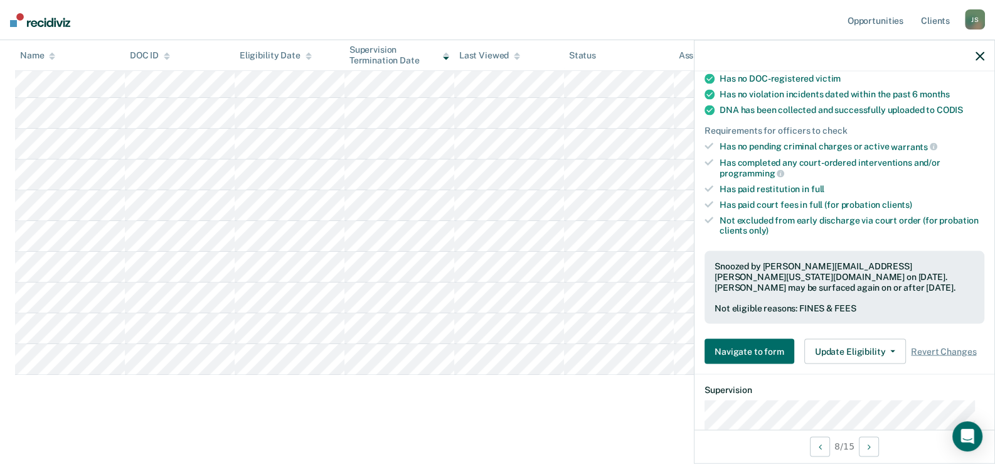
scroll to position [313, 0]
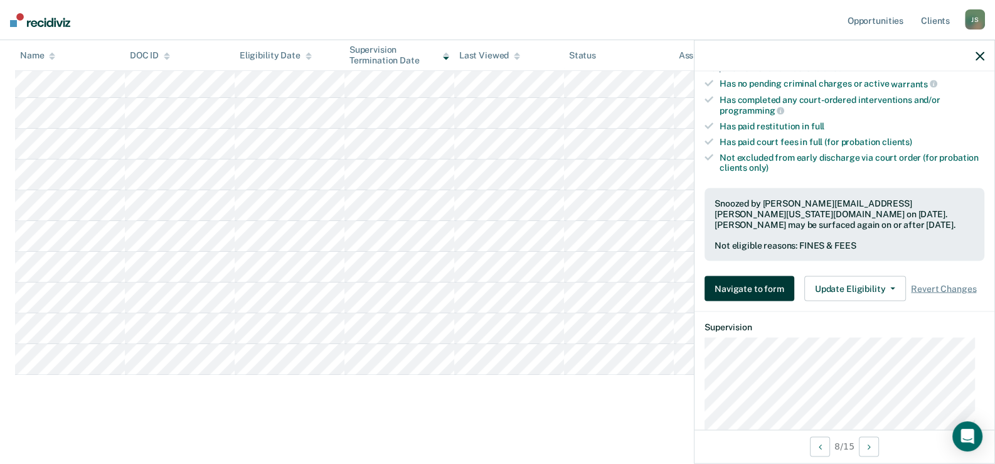
click at [745, 287] on button "Navigate to form" at bounding box center [749, 288] width 90 height 25
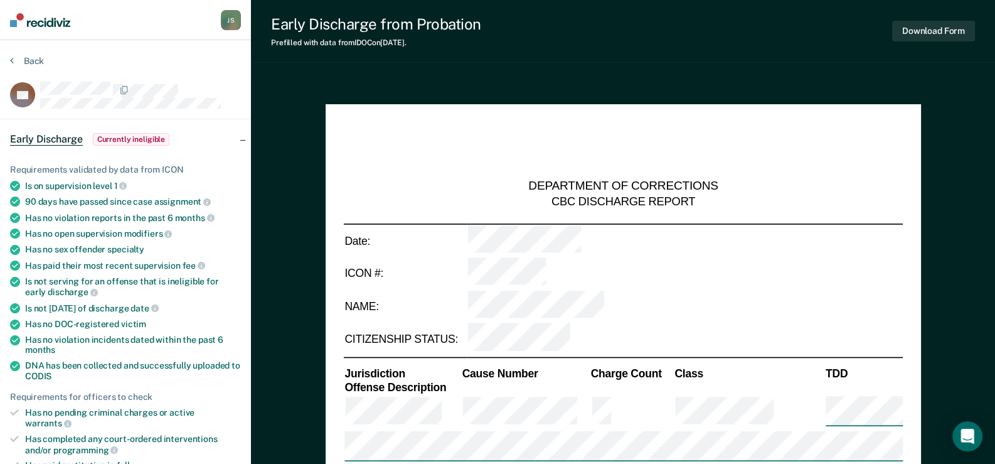
type textarea "x"
click at [132, 135] on span "Currently ineligible" at bounding box center [131, 139] width 77 height 13
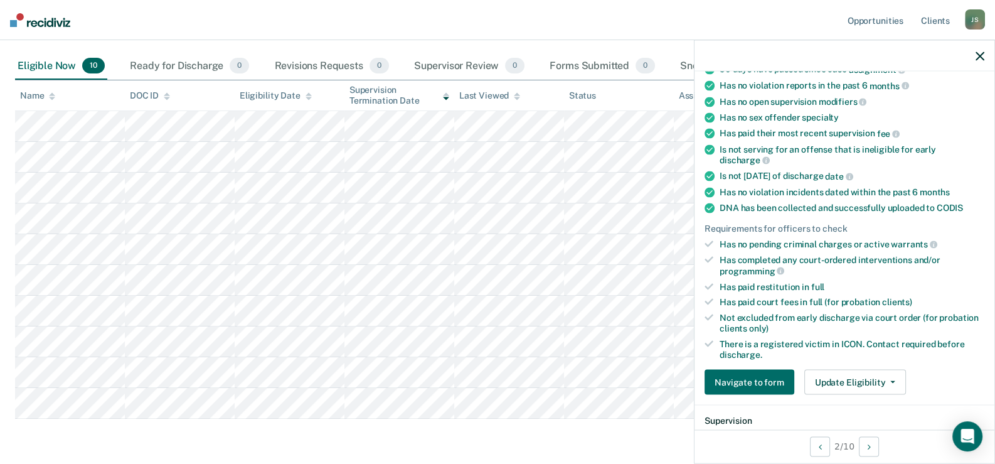
scroll to position [313, 0]
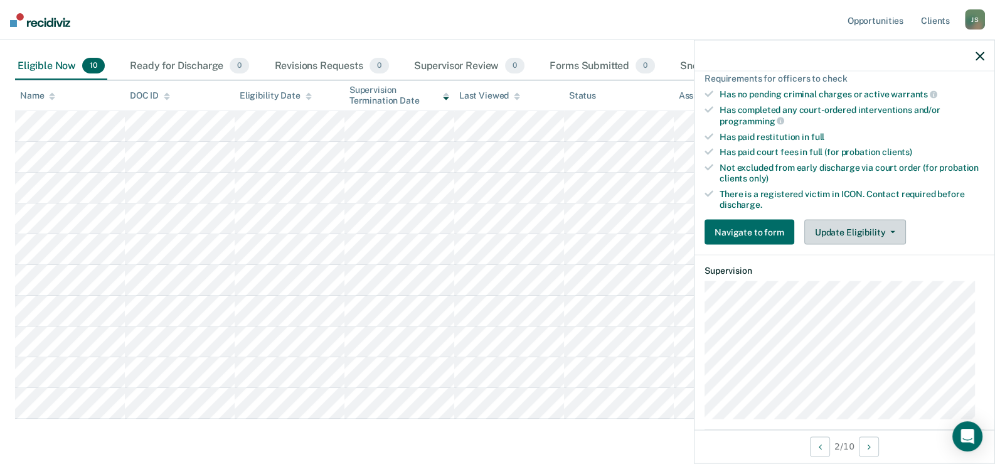
click at [847, 228] on button "Update Eligibility" at bounding box center [855, 232] width 102 height 25
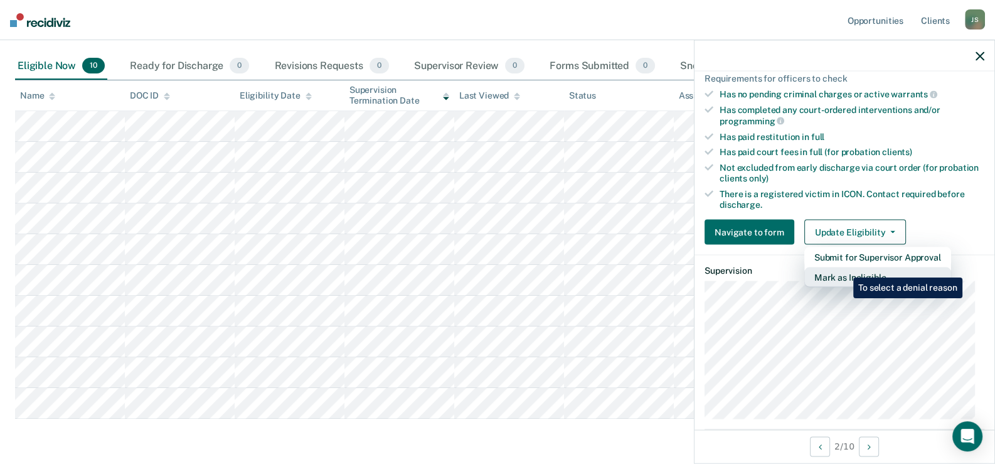
click at [844, 268] on button "Mark as Ineligible" at bounding box center [877, 277] width 147 height 20
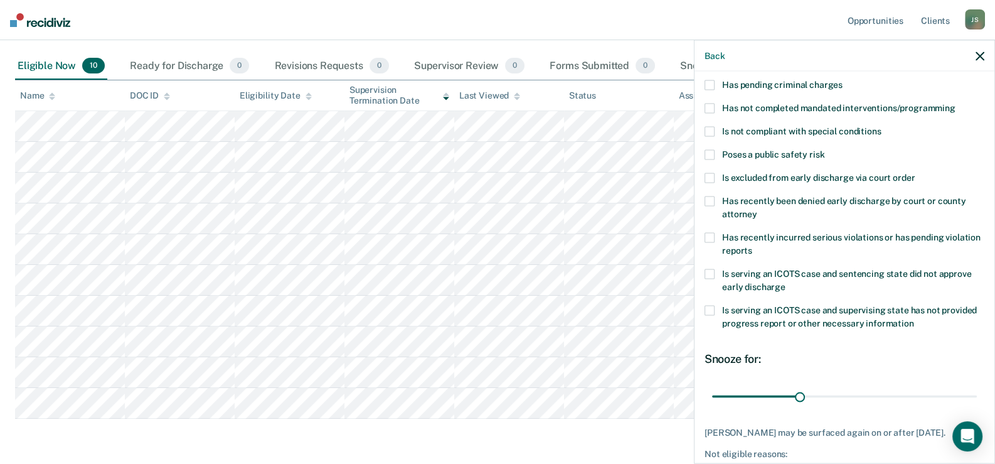
scroll to position [0, 0]
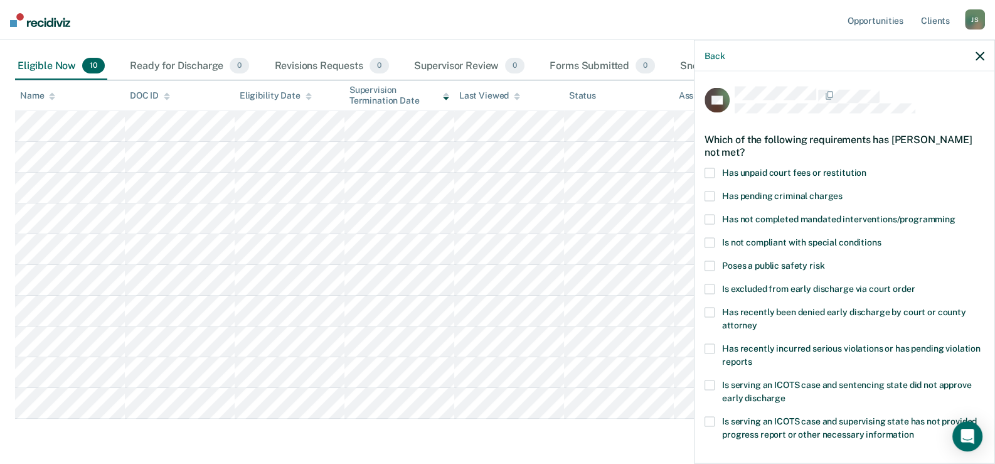
click at [708, 172] on span at bounding box center [709, 172] width 10 height 10
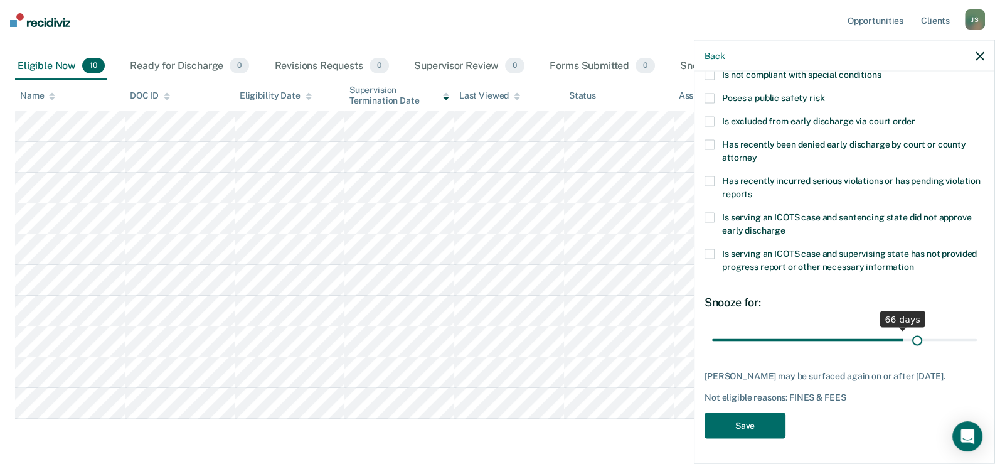
scroll to position [176, 0]
drag, startPoint x: 797, startPoint y: 329, endPoint x: 997, endPoint y: 312, distance: 200.8
type input "90"
click at [977, 329] on input "range" at bounding box center [844, 340] width 265 height 22
click at [742, 423] on button "Save" at bounding box center [744, 425] width 81 height 26
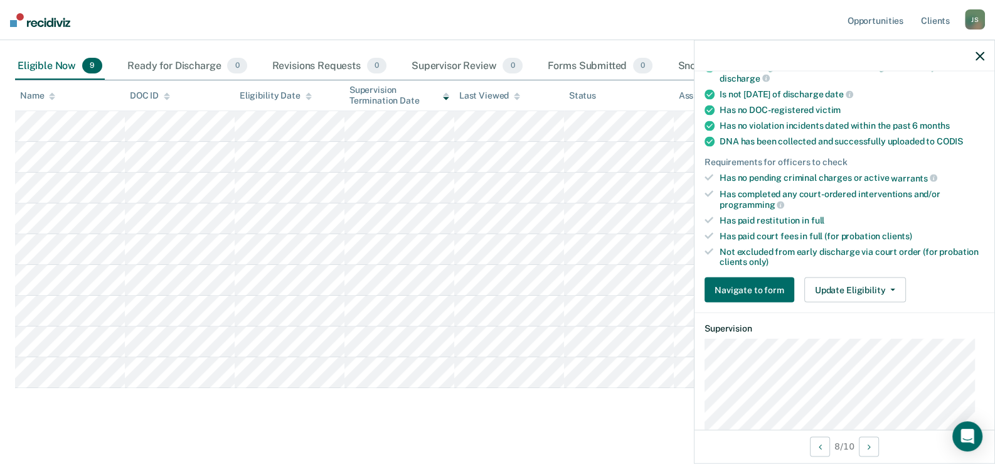
scroll to position [313, 0]
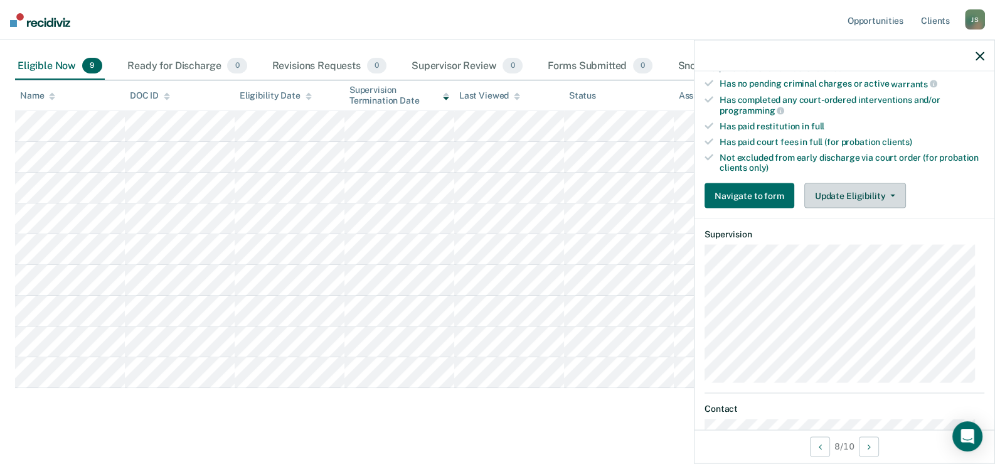
click at [844, 194] on button "Update Eligibility" at bounding box center [855, 195] width 102 height 25
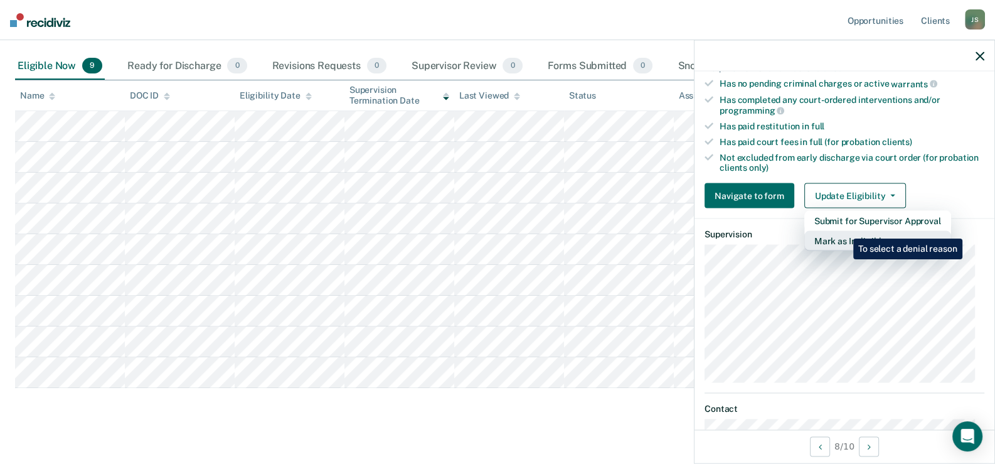
click at [844, 231] on button "Mark as Ineligible" at bounding box center [877, 241] width 147 height 20
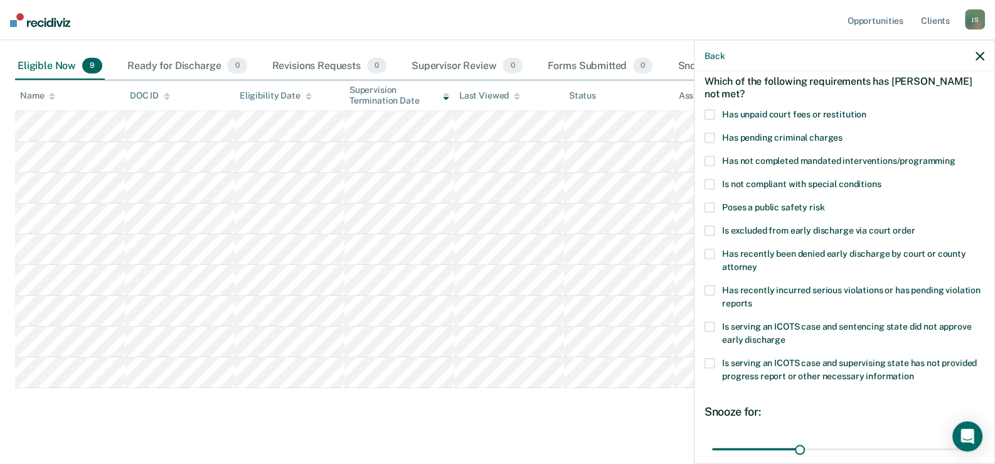
scroll to position [0, 0]
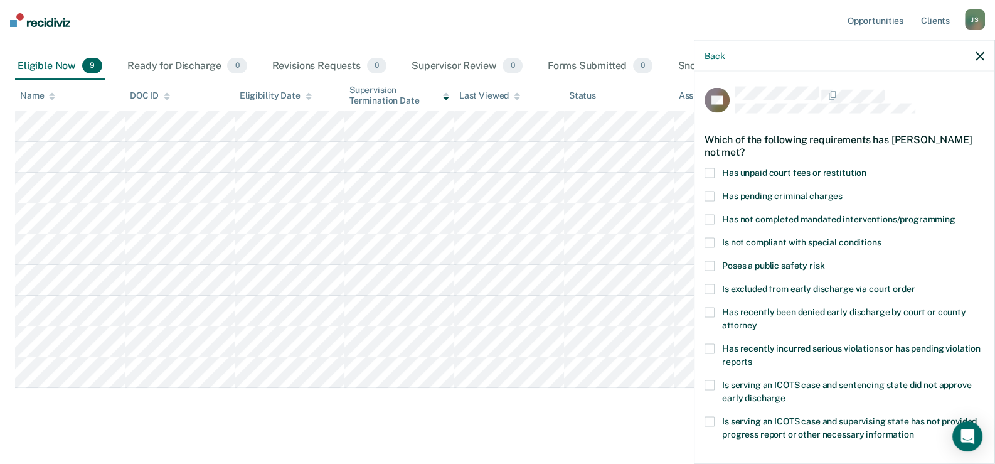
click at [709, 171] on span at bounding box center [709, 172] width 10 height 10
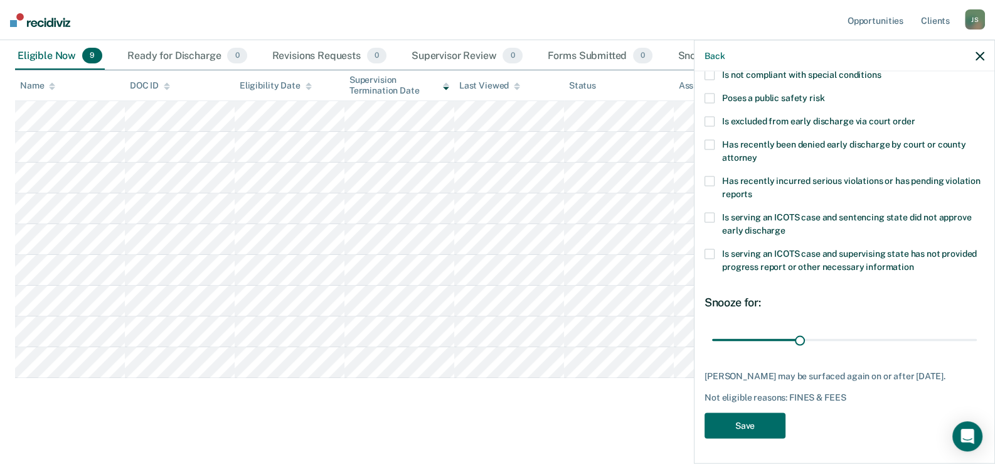
scroll to position [138, 0]
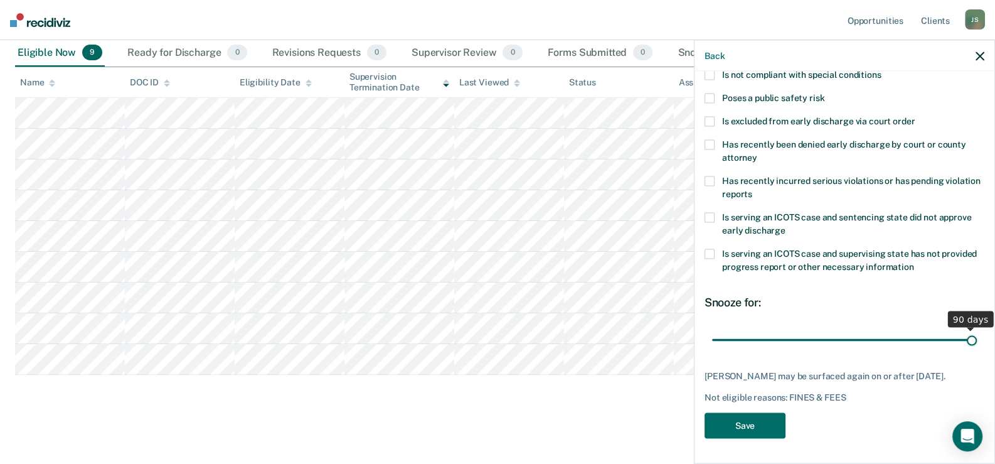
drag, startPoint x: 797, startPoint y: 331, endPoint x: 1003, endPoint y: 331, distance: 205.7
type input "90"
click at [977, 331] on input "range" at bounding box center [844, 340] width 265 height 22
click at [756, 425] on button "Save" at bounding box center [744, 425] width 81 height 26
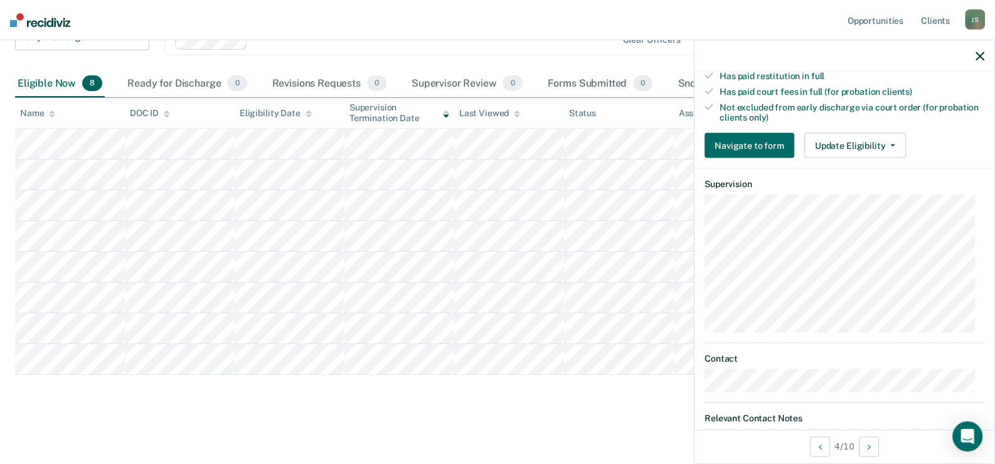
scroll to position [364, 0]
click at [876, 142] on button "Update Eligibility" at bounding box center [855, 144] width 102 height 25
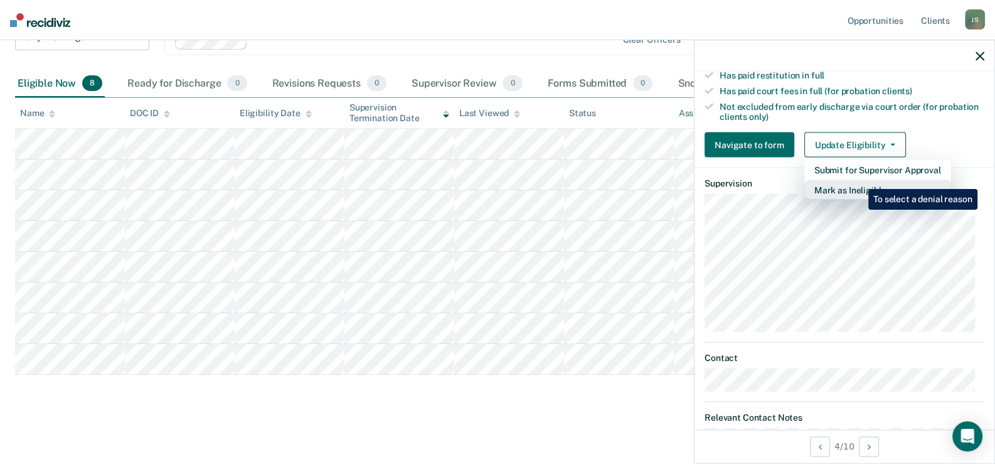
click at [859, 180] on button "Mark as Ineligible" at bounding box center [877, 190] width 147 height 20
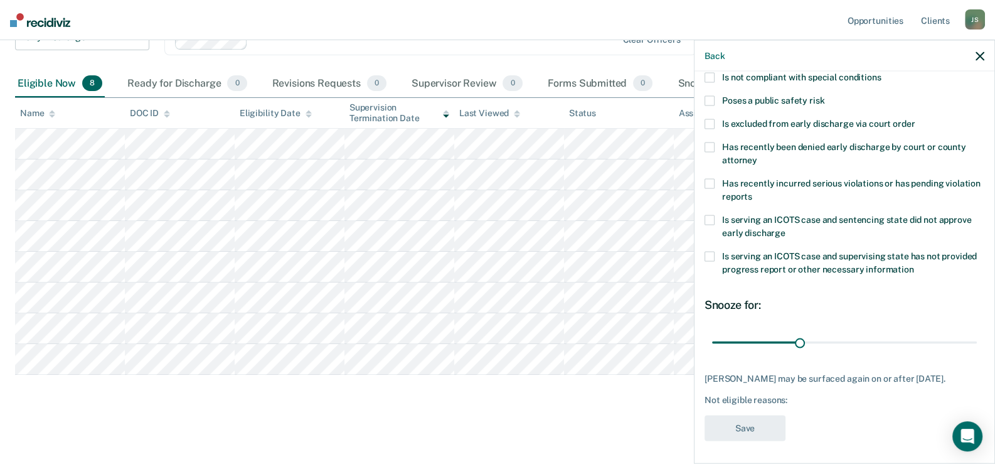
scroll to position [0, 0]
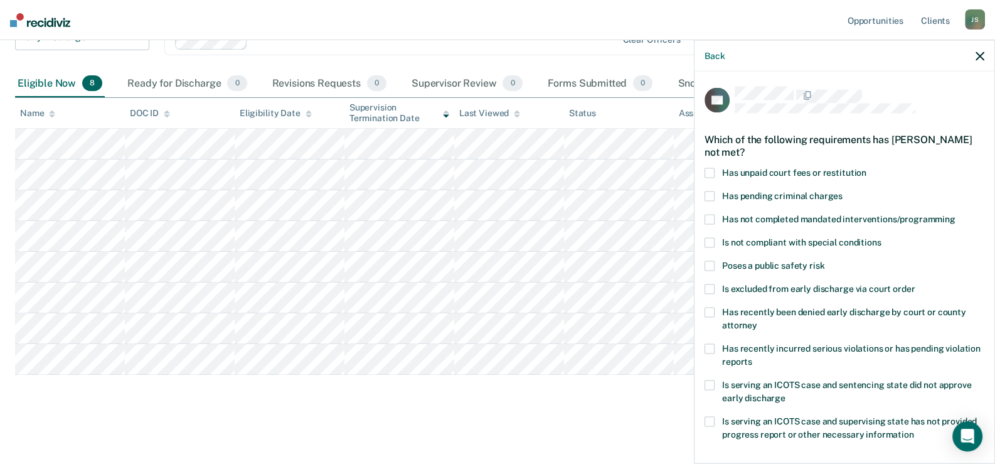
click at [711, 171] on span at bounding box center [709, 172] width 10 height 10
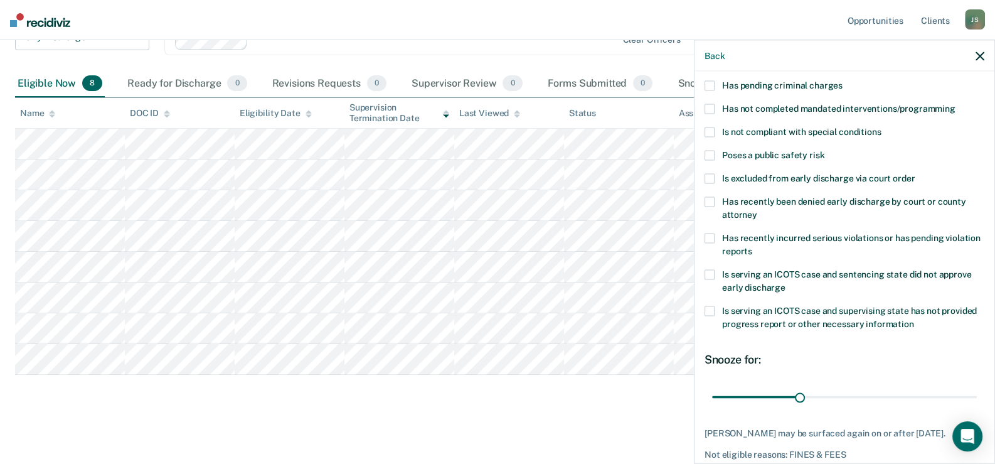
scroll to position [165, 0]
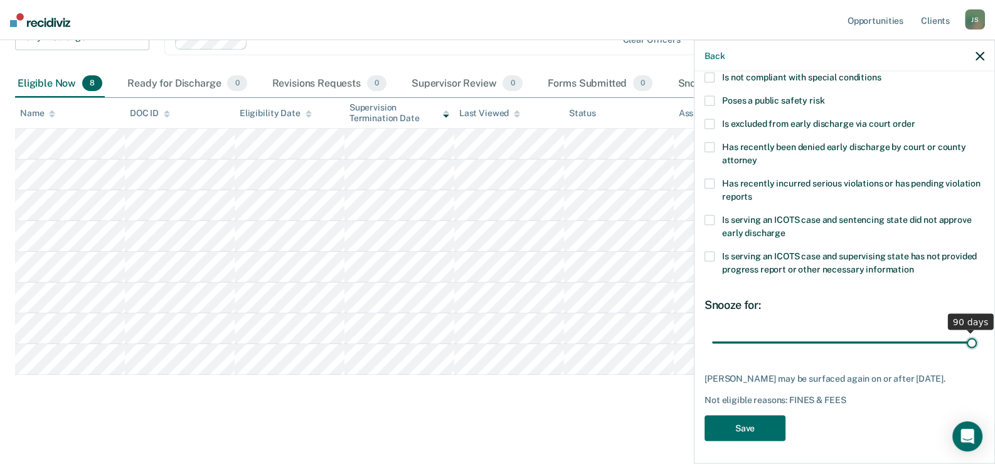
drag, startPoint x: 794, startPoint y: 338, endPoint x: 1003, endPoint y: 339, distance: 208.9
type input "90"
click at [977, 339] on input "range" at bounding box center [844, 342] width 265 height 22
click at [739, 419] on button "Save" at bounding box center [744, 428] width 81 height 26
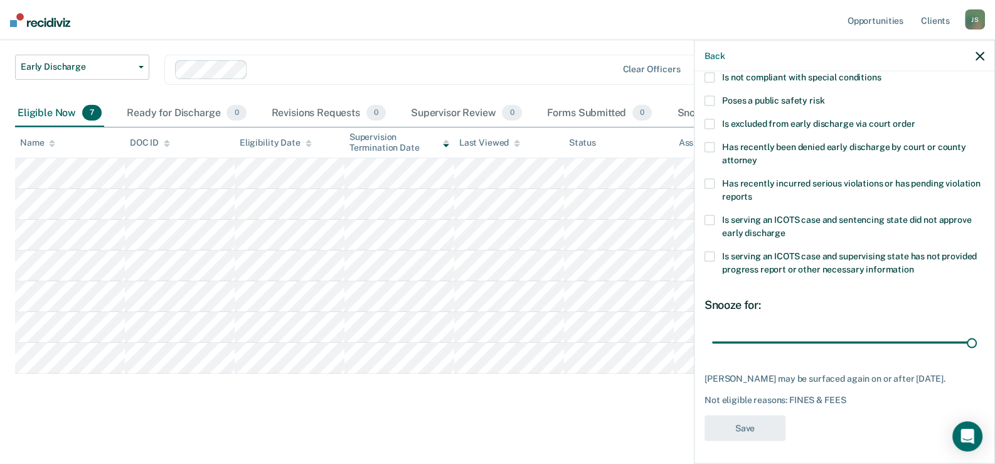
scroll to position [77, 0]
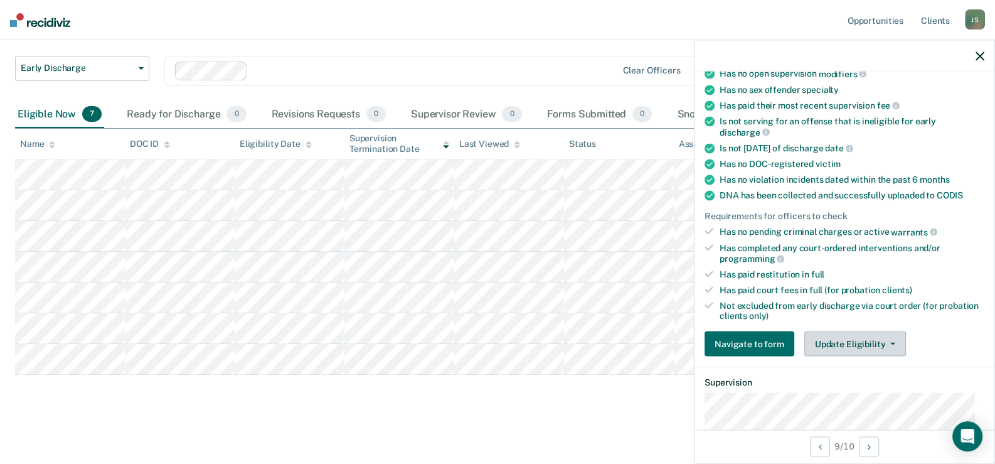
click at [879, 331] on button "Update Eligibility" at bounding box center [855, 343] width 102 height 25
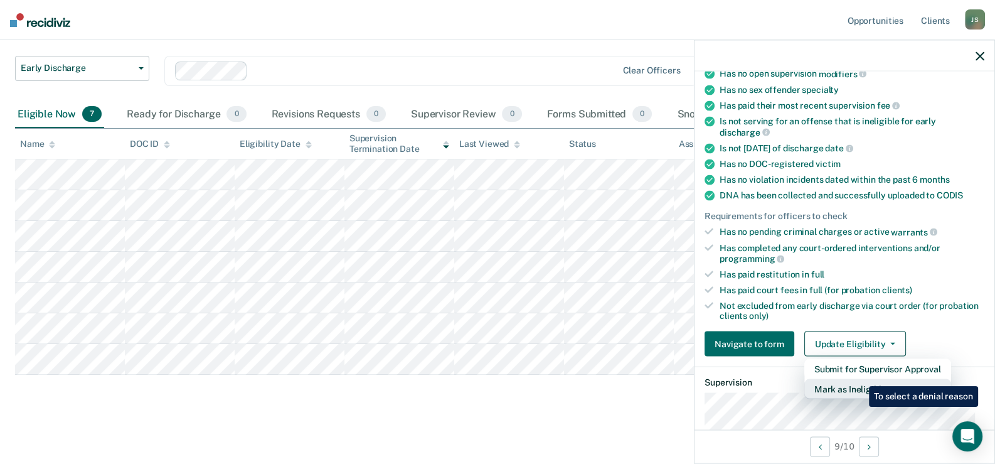
click at [859, 379] on button "Mark as Ineligible" at bounding box center [877, 389] width 147 height 20
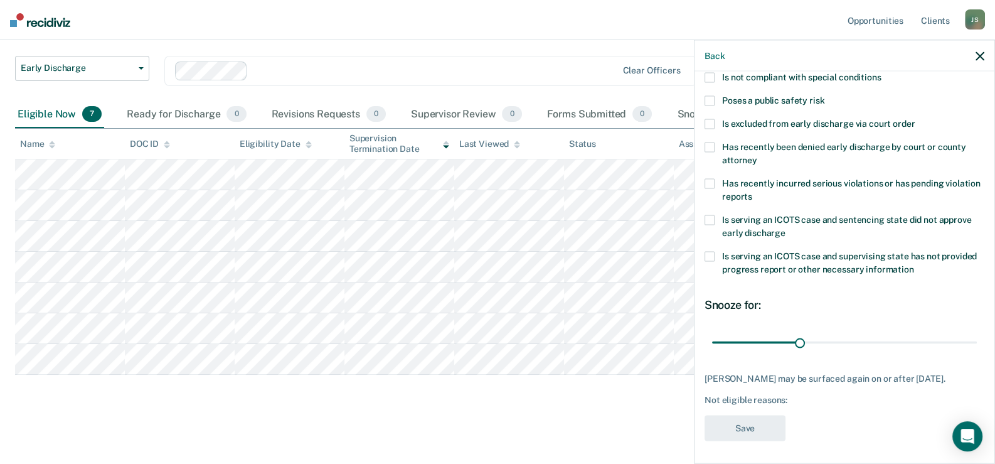
scroll to position [0, 0]
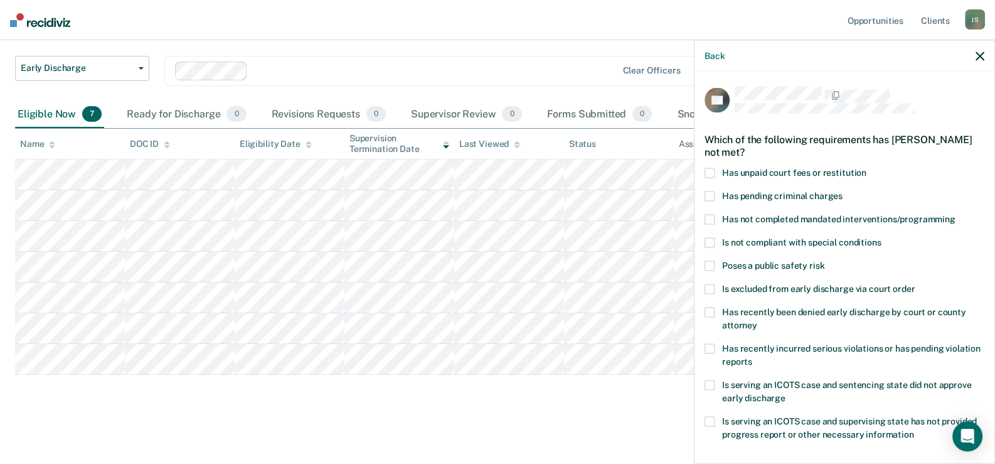
click at [706, 172] on span at bounding box center [709, 172] width 10 height 10
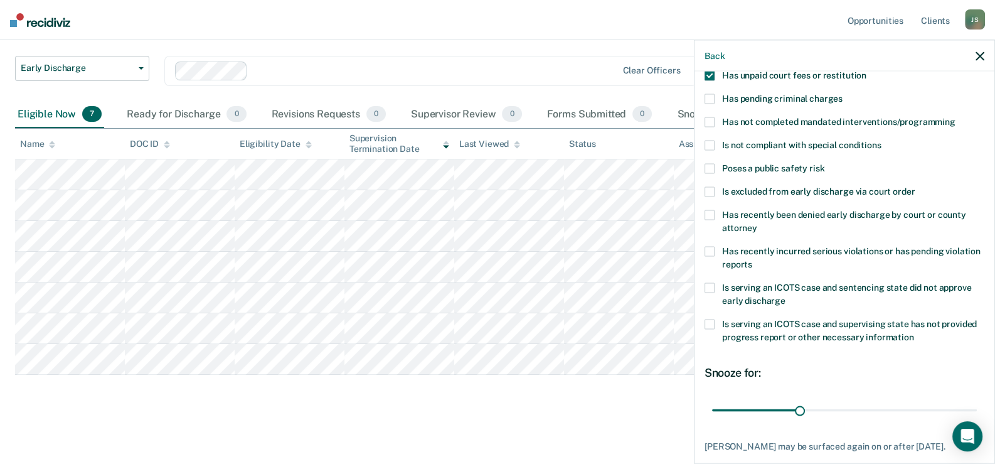
scroll to position [176, 0]
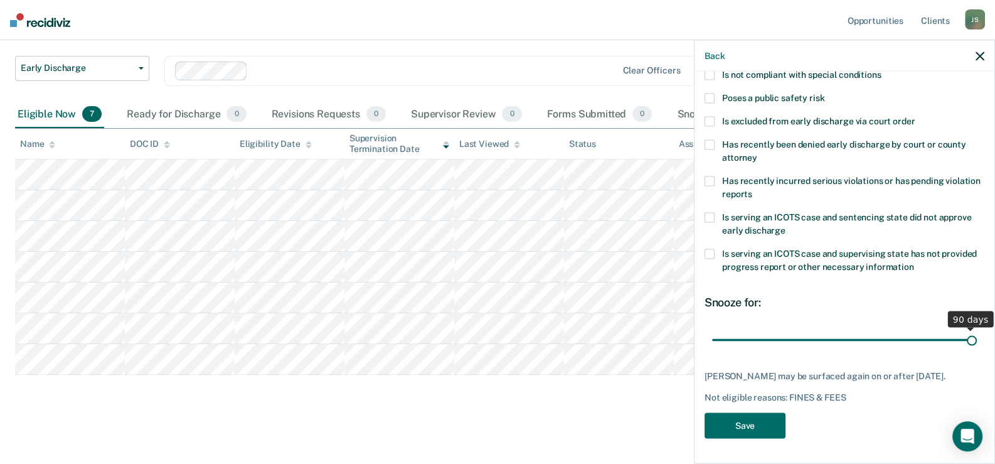
drag, startPoint x: 797, startPoint y: 330, endPoint x: 1003, endPoint y: 319, distance: 206.6
type input "90"
click at [977, 329] on input "range" at bounding box center [844, 340] width 265 height 22
click at [748, 426] on button "Save" at bounding box center [744, 425] width 81 height 26
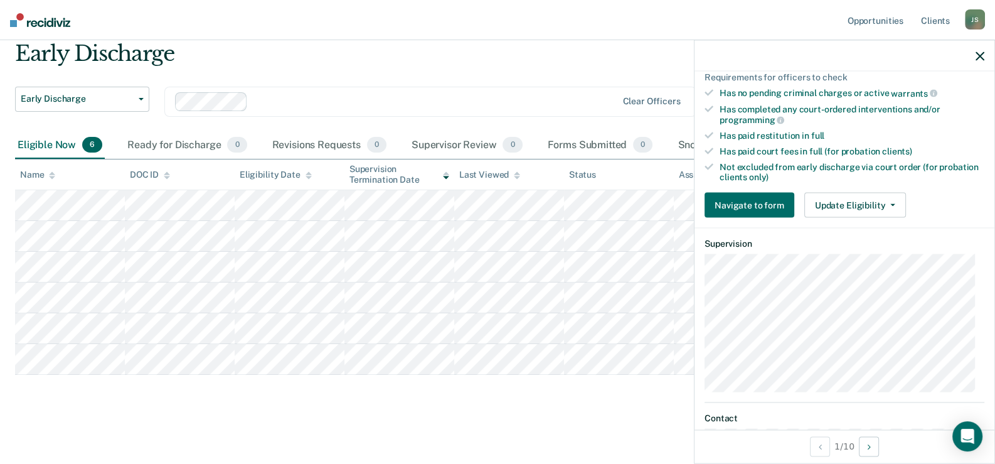
scroll to position [238, 0]
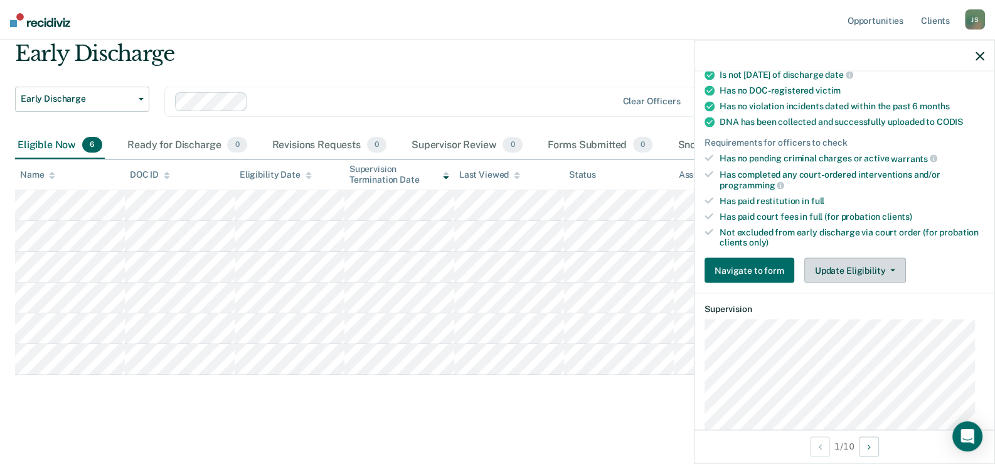
click at [864, 268] on button "Update Eligibility" at bounding box center [855, 270] width 102 height 25
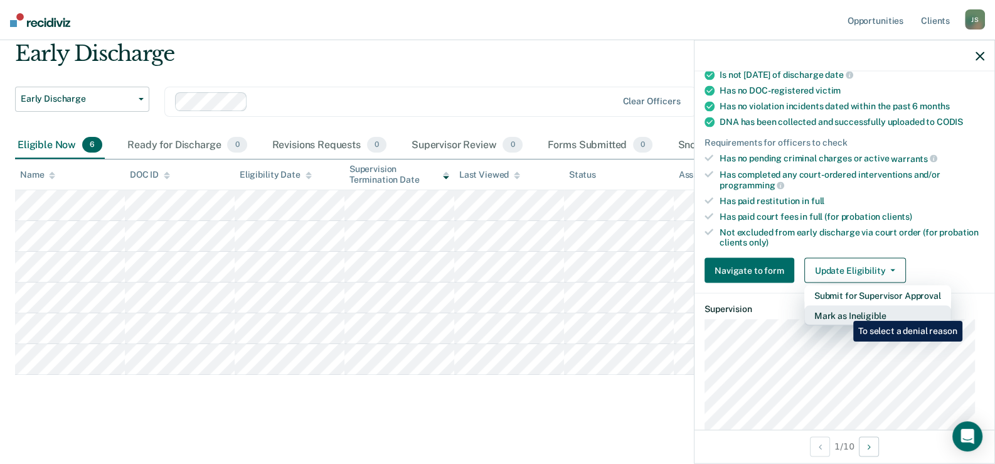
click at [844, 311] on button "Mark as Ineligible" at bounding box center [877, 315] width 147 height 20
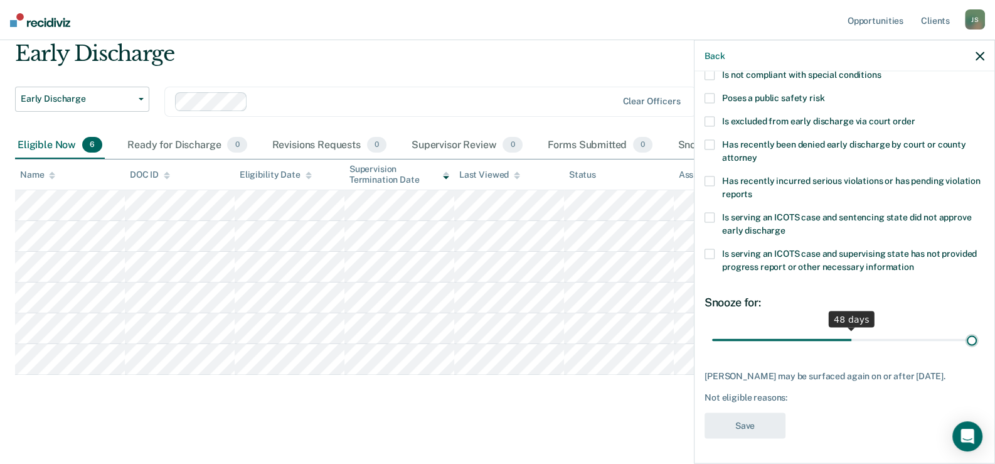
scroll to position [165, 0]
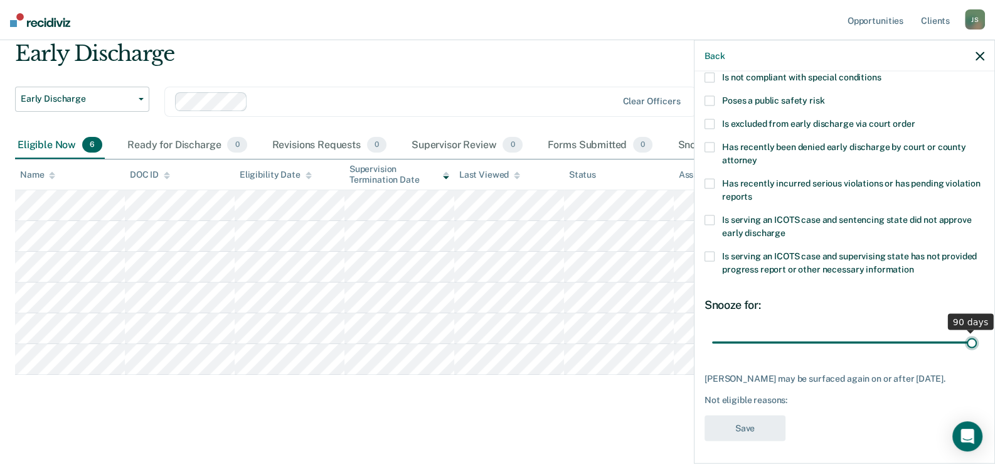
drag, startPoint x: 798, startPoint y: 329, endPoint x: 1003, endPoint y: 320, distance: 205.3
type input "90"
click at [977, 331] on input "range" at bounding box center [844, 342] width 265 height 22
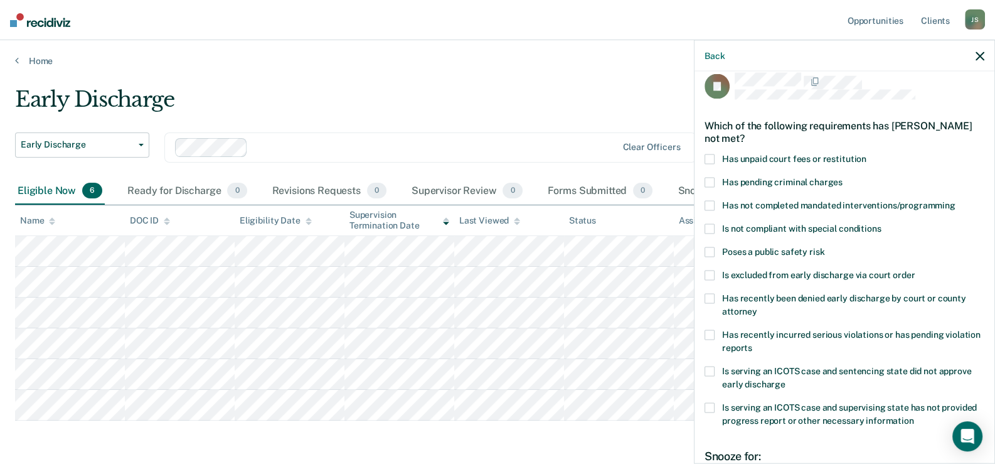
scroll to position [0, 0]
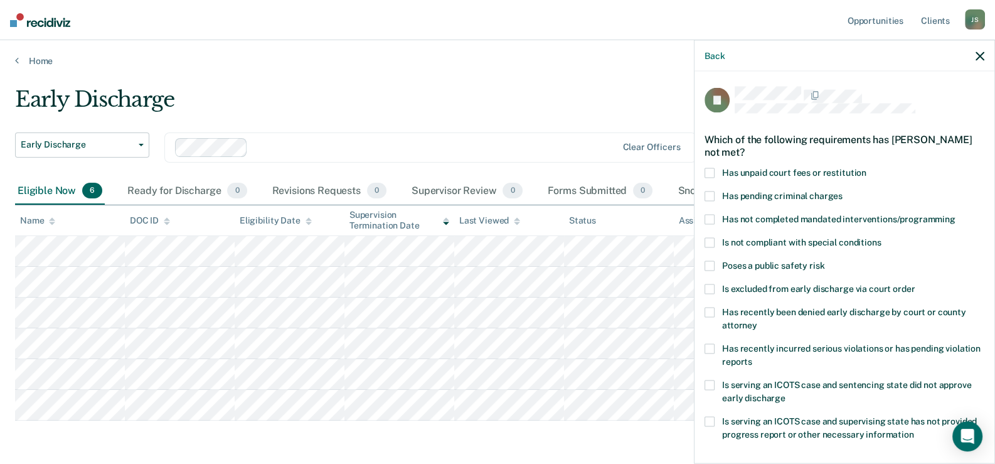
drag, startPoint x: 713, startPoint y: 167, endPoint x: 721, endPoint y: 184, distance: 19.6
click at [713, 167] on span at bounding box center [709, 172] width 10 height 10
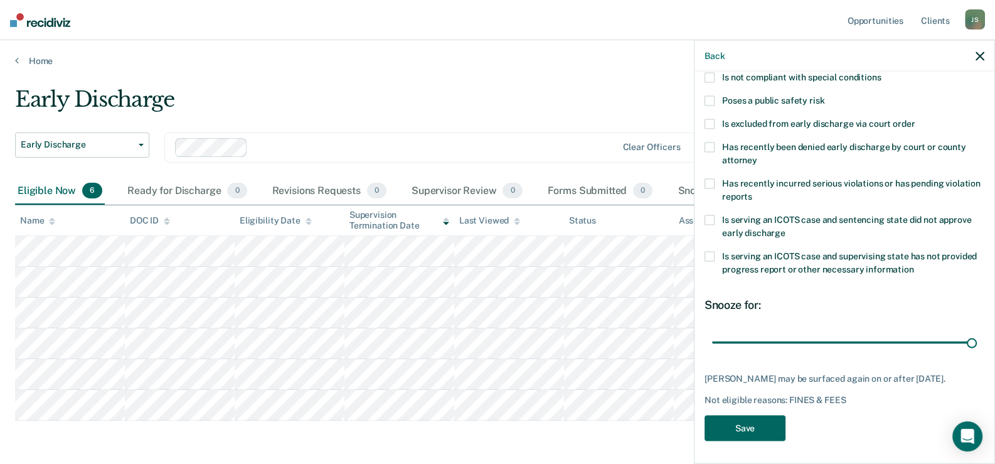
click at [747, 419] on button "Save" at bounding box center [744, 428] width 81 height 26
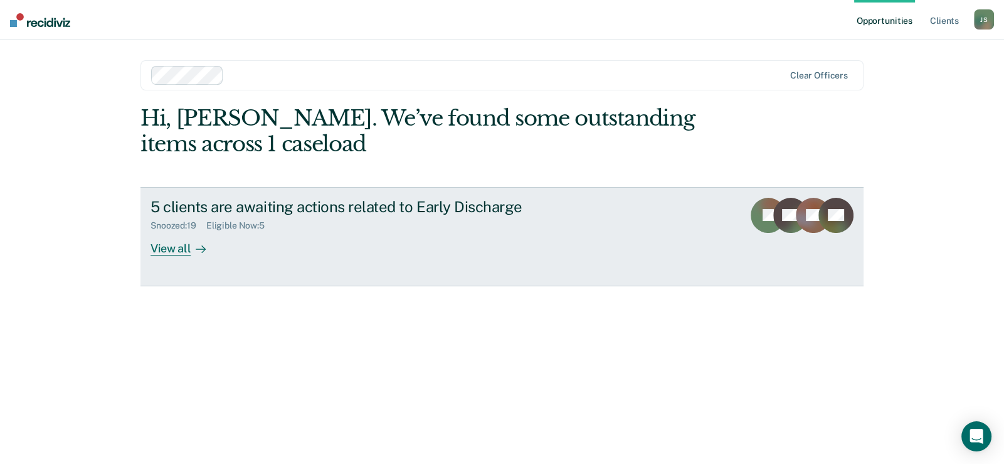
click at [191, 244] on div at bounding box center [198, 248] width 15 height 14
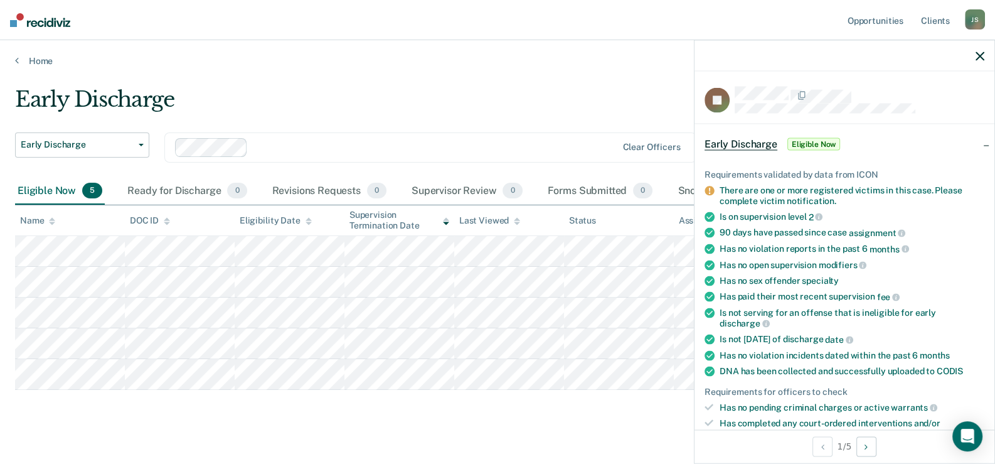
click at [820, 140] on span "Eligible Now" at bounding box center [813, 144] width 53 height 13
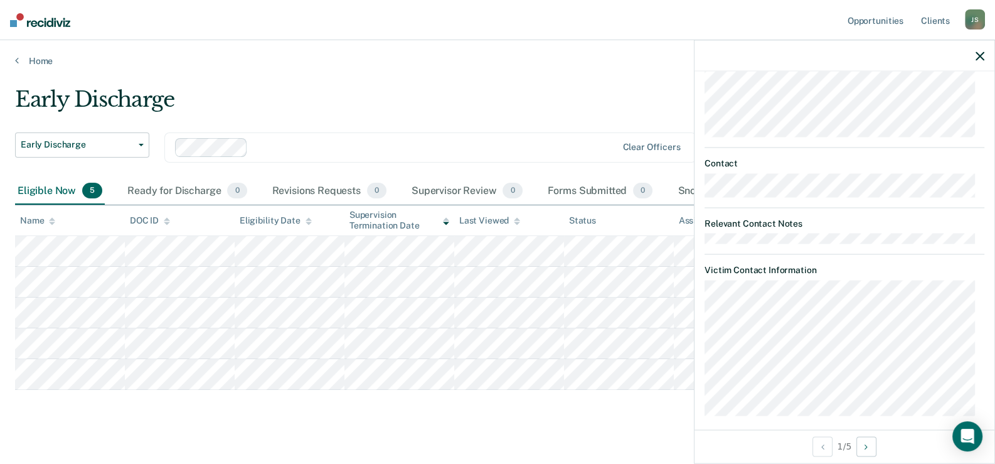
scroll to position [199, 0]
click at [980, 56] on icon "button" at bounding box center [979, 55] width 9 height 9
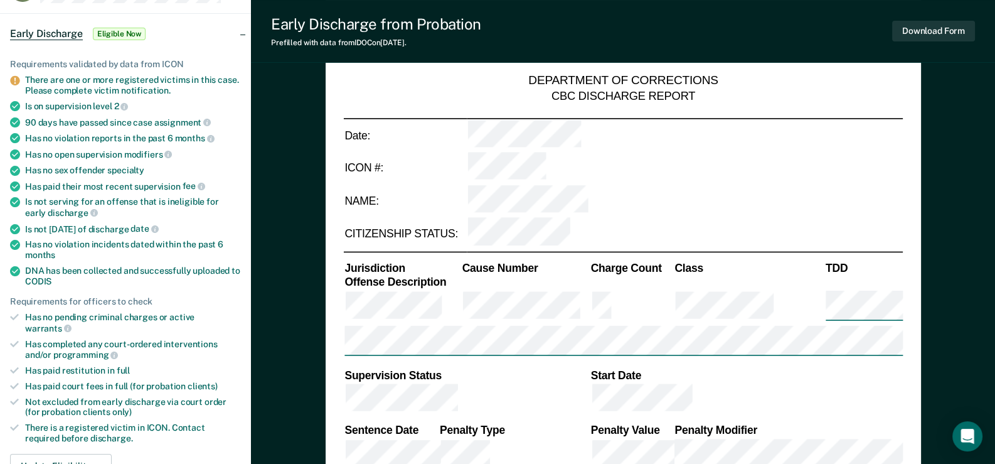
scroll to position [125, 0]
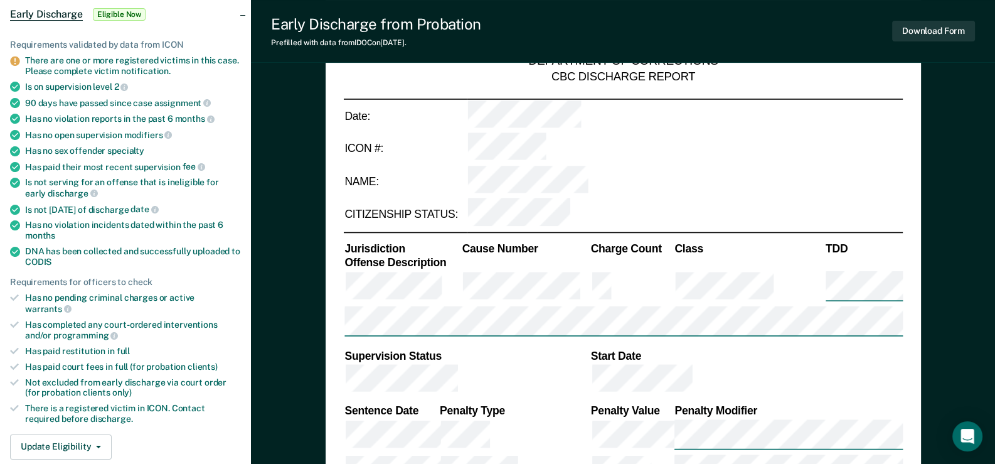
click at [777, 266] on div "Jurisdiction Cause Number Charge Count Class TDD Offense Description Supervisio…" at bounding box center [622, 361] width 559 height 257
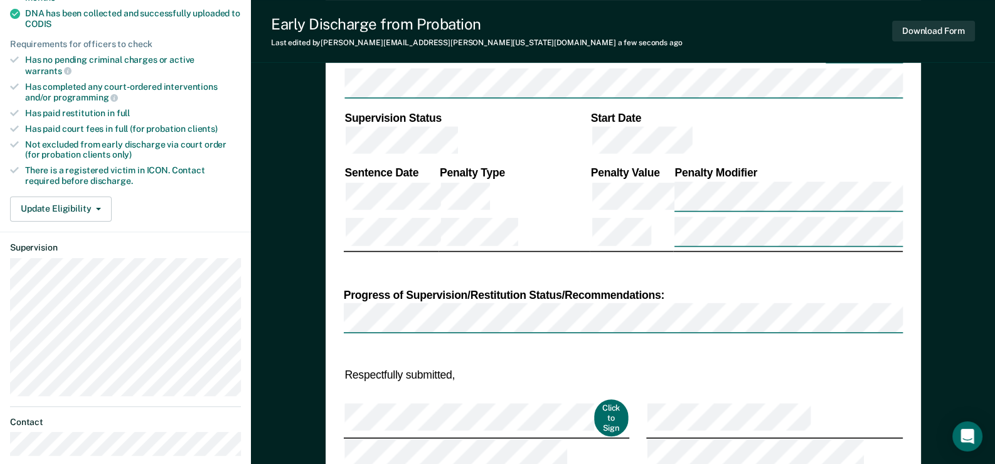
scroll to position [439, 0]
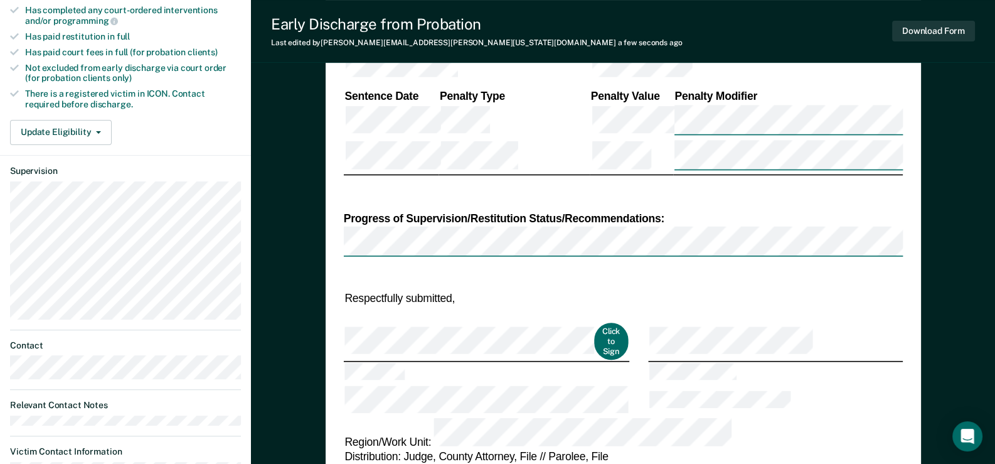
click at [688, 296] on div "DEPARTMENT OF CORRECTIONS CBC DISCHARGE REPORT Date: ICON #: NAME: CITIZENSHIP …" at bounding box center [622, 87] width 559 height 808
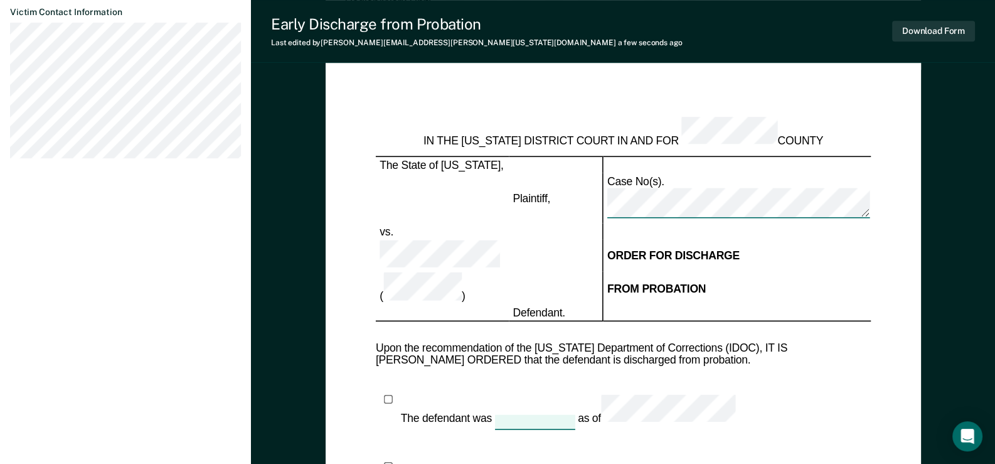
scroll to position [941, 0]
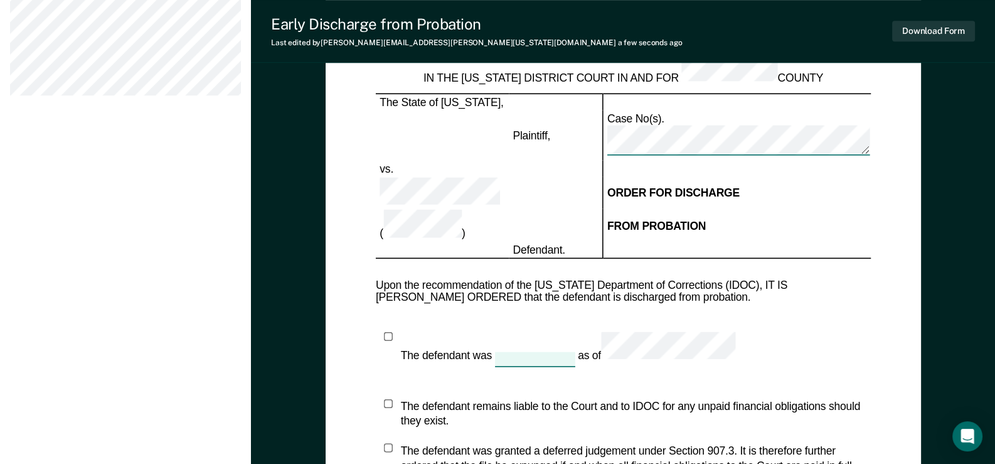
type textarea "x"
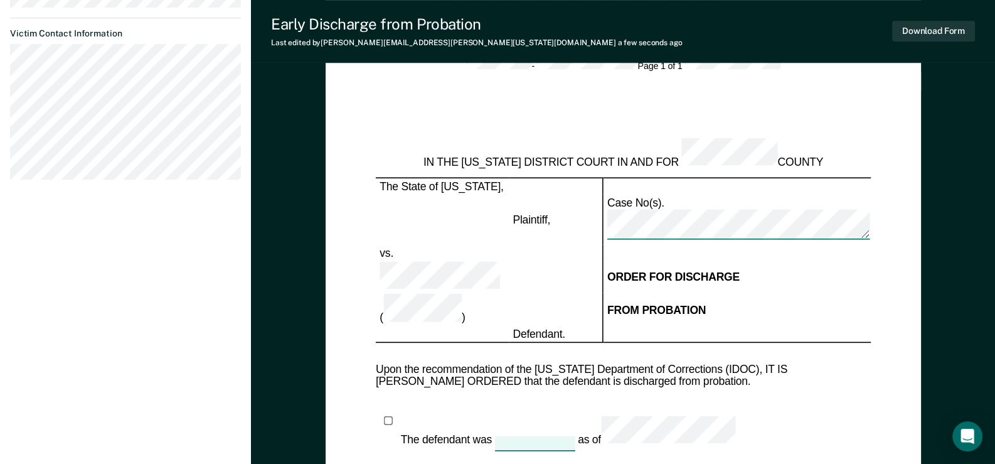
scroll to position [856, 0]
